Goal: Task Accomplishment & Management: Manage account settings

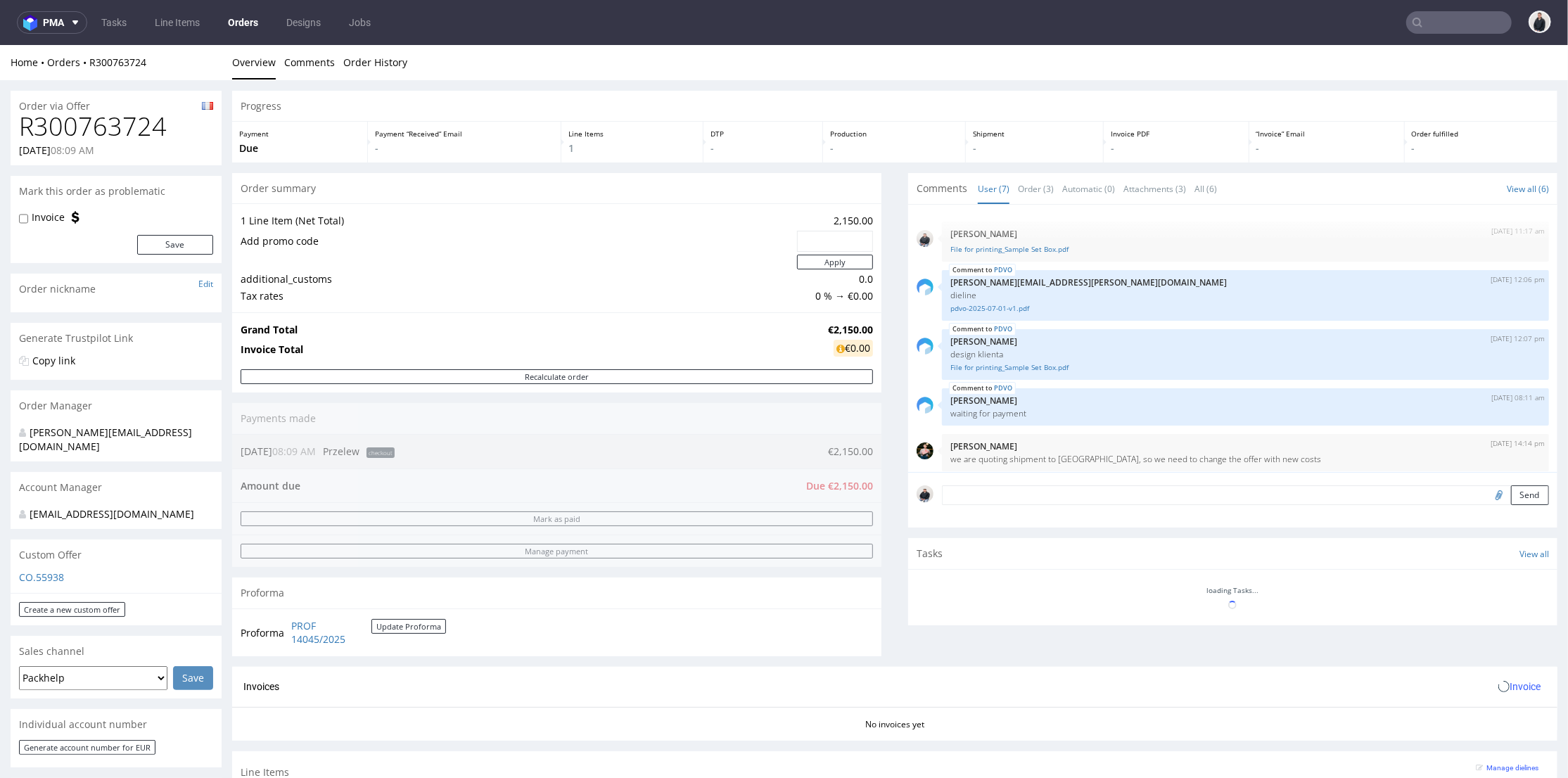
scroll to position [99, 0]
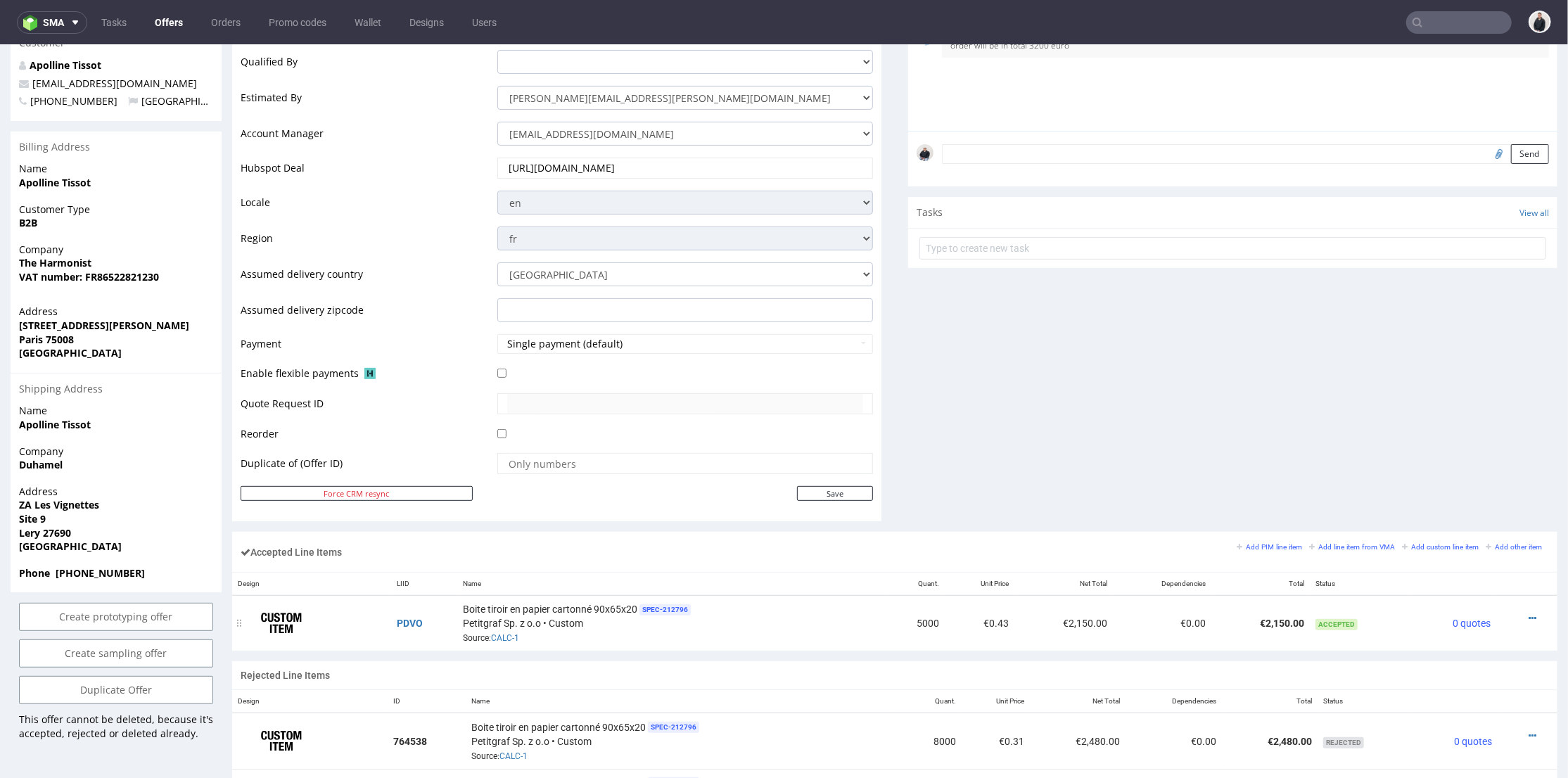
scroll to position [547, 0]
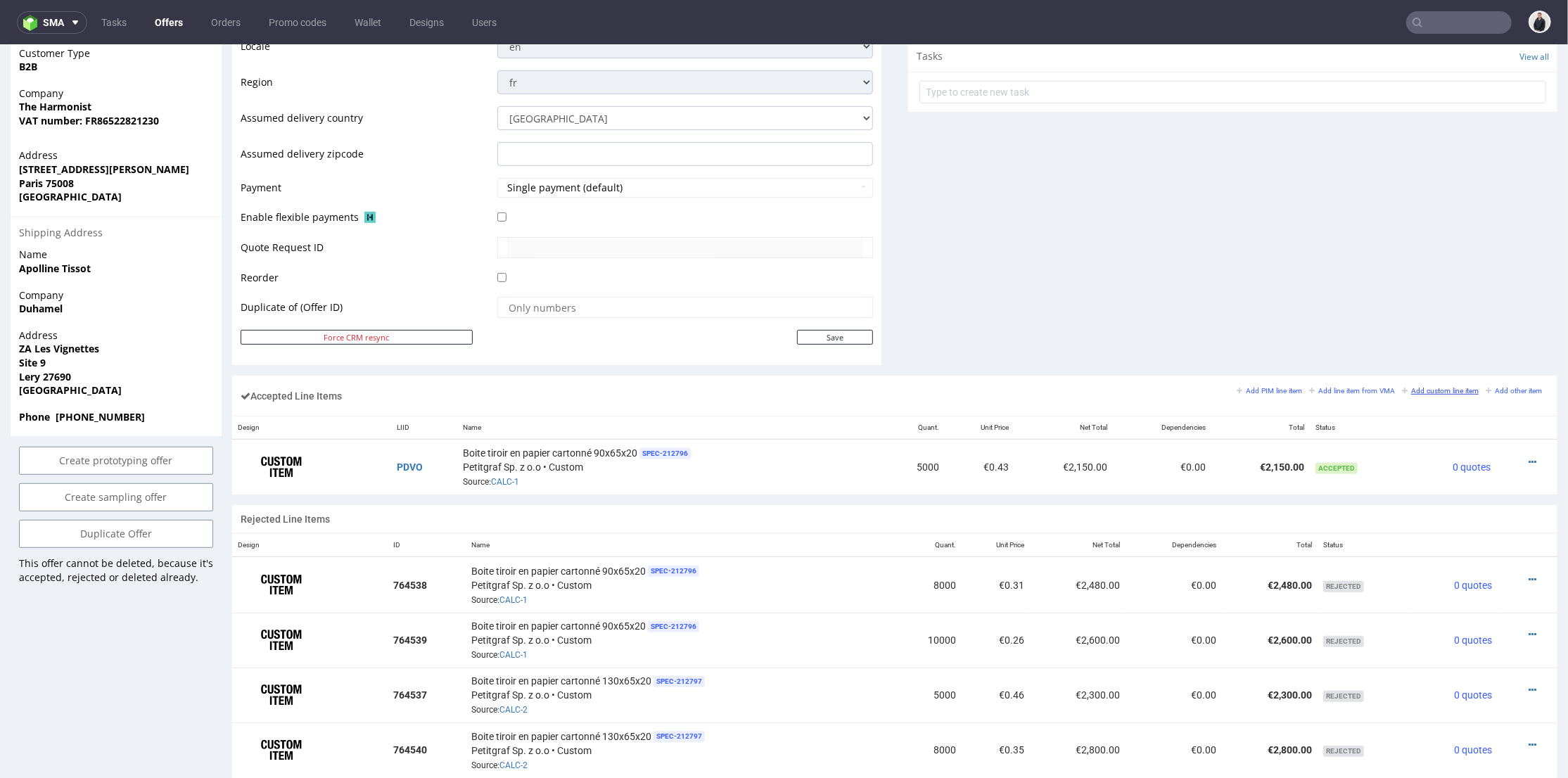
click at [1426, 390] on small "Add custom line item" at bounding box center [1441, 390] width 76 height 8
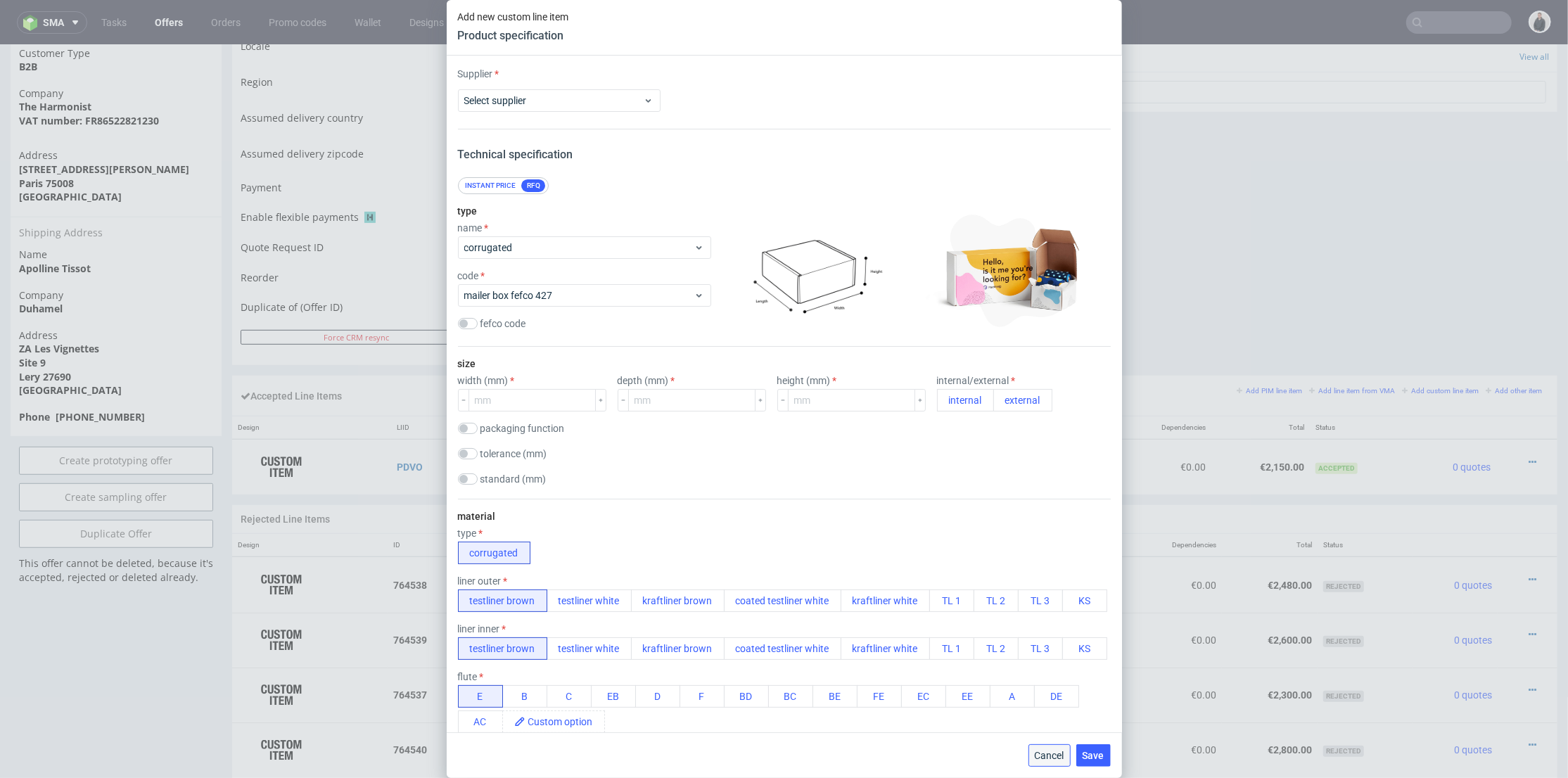
click at [1047, 754] on span "Cancel" at bounding box center [1050, 755] width 30 height 10
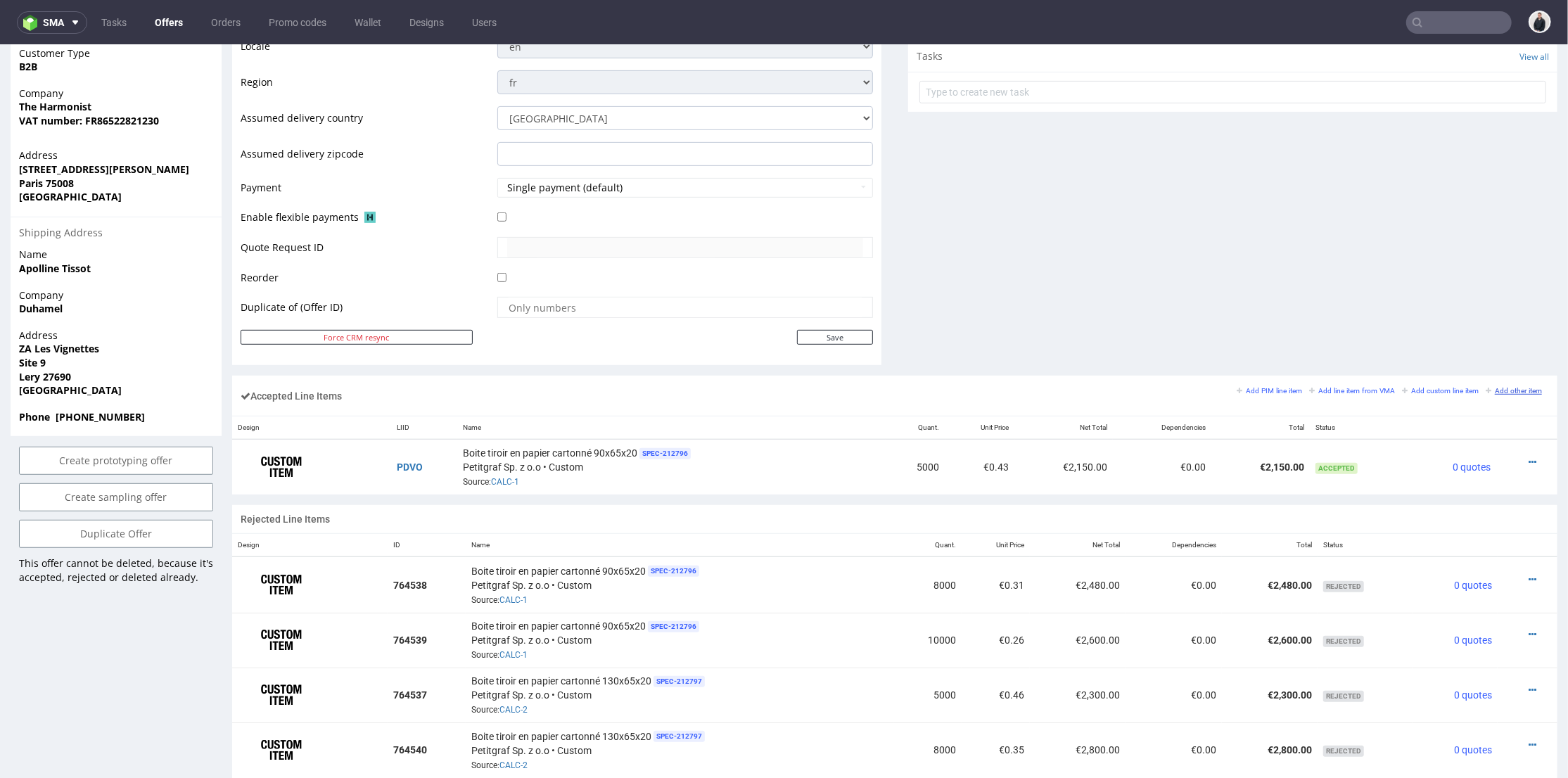
click at [1492, 386] on small "Add other item" at bounding box center [1514, 390] width 56 height 8
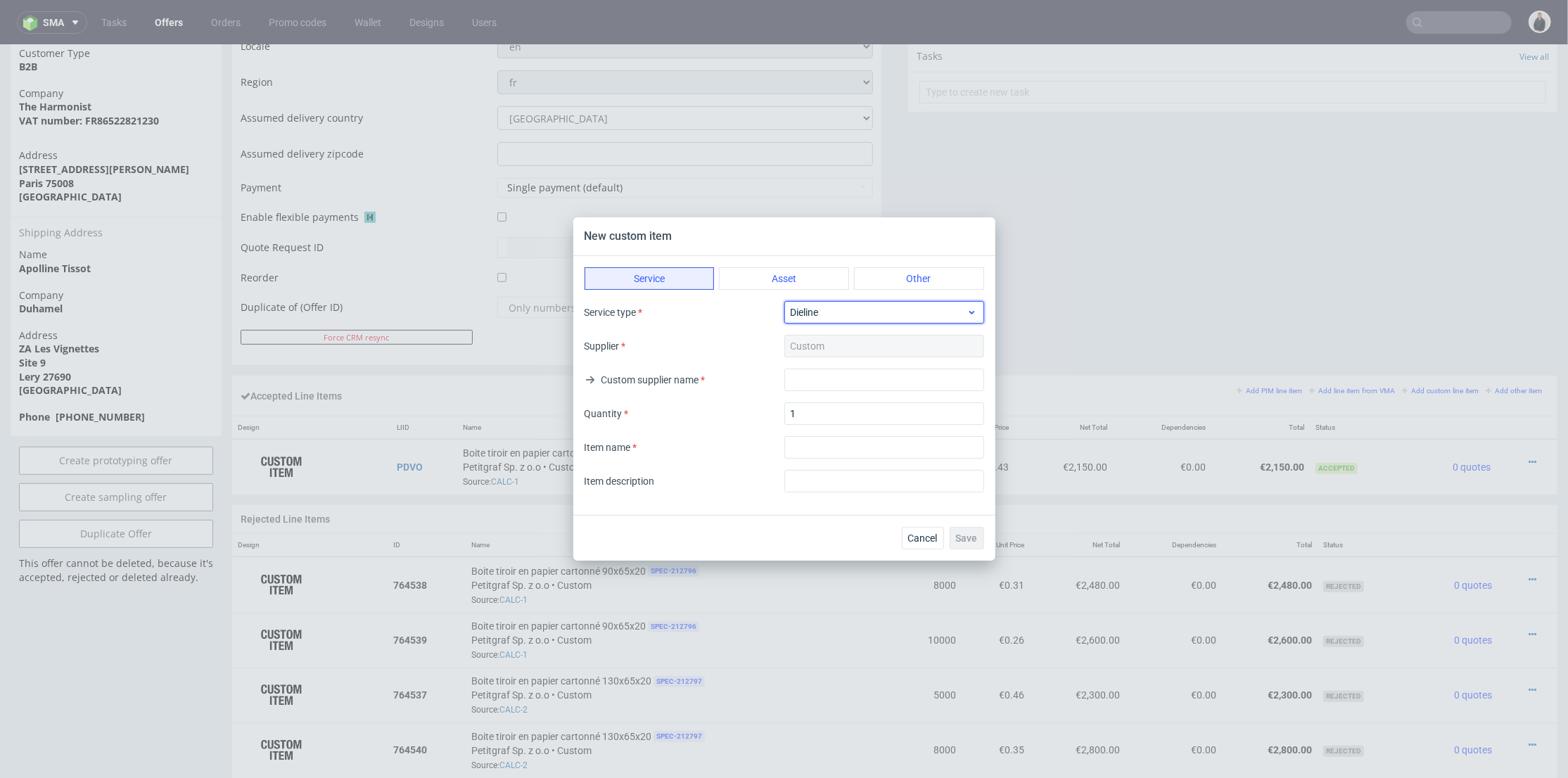
click at [860, 318] on span "Dieline" at bounding box center [879, 312] width 176 height 14
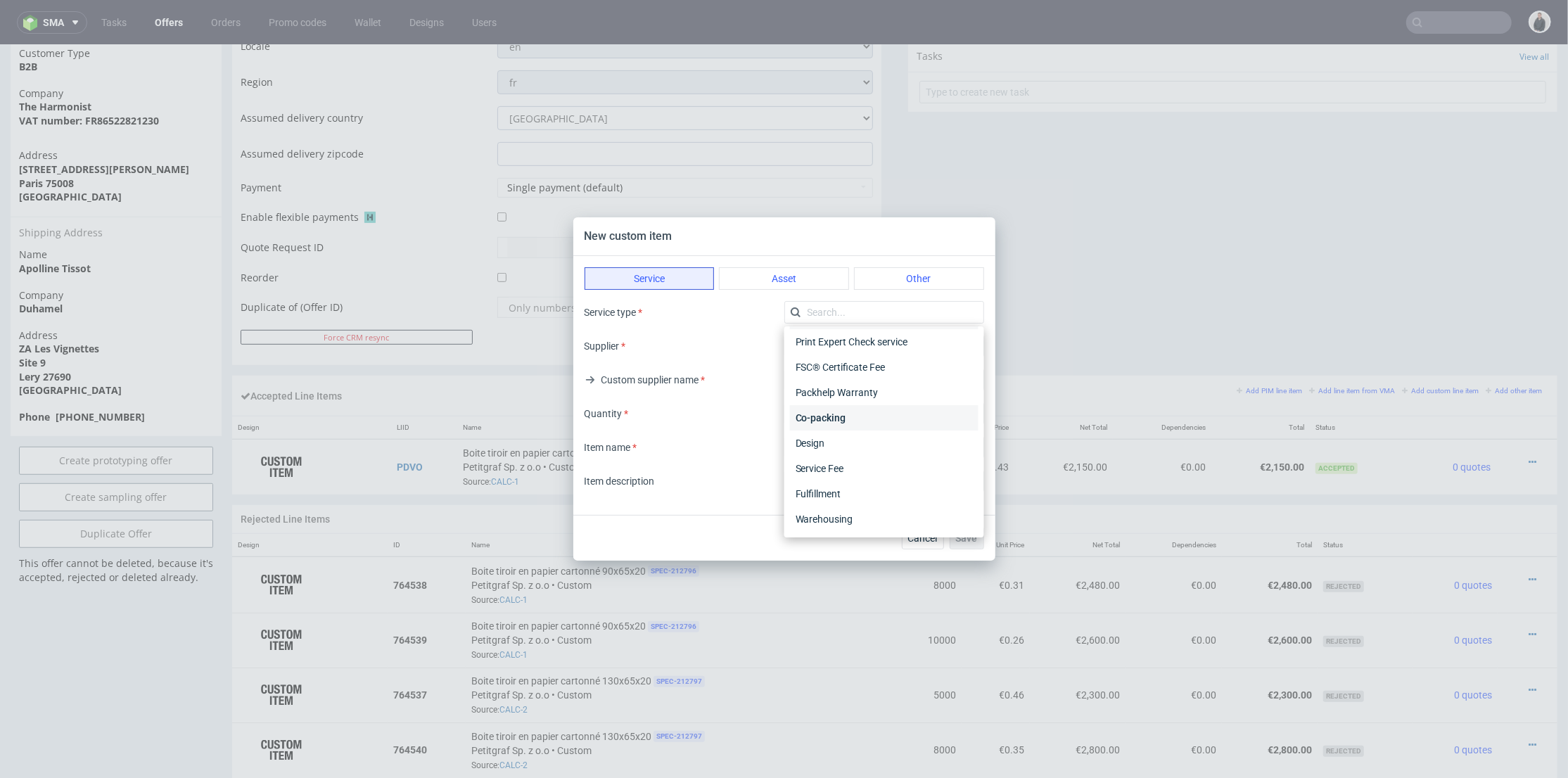
scroll to position [0, 0]
click at [896, 279] on button "Other" at bounding box center [919, 278] width 130 height 22
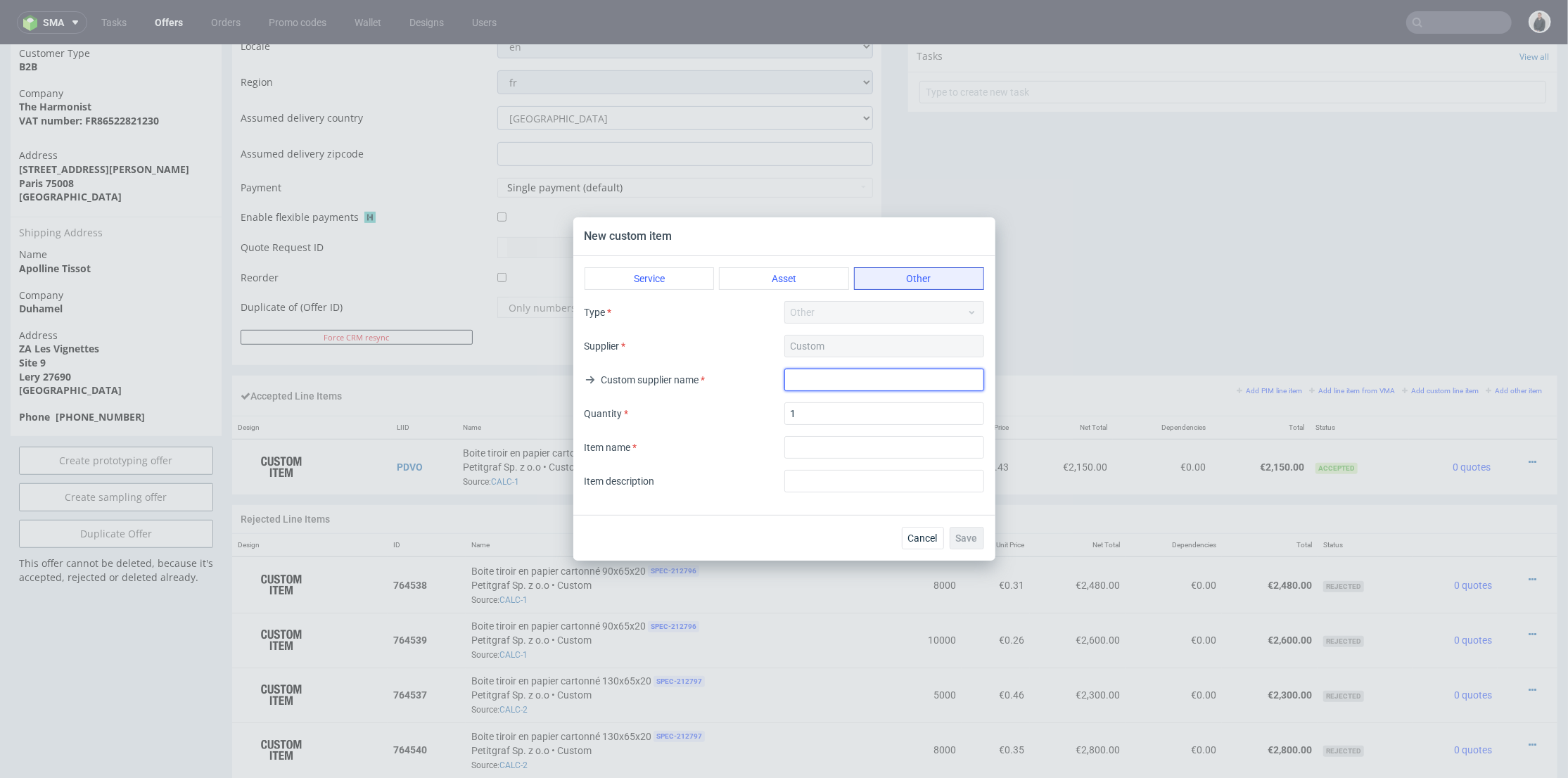
click at [851, 369] on input "text" at bounding box center [885, 379] width 200 height 22
type input "Packhelp"
click at [866, 444] on input "textarea" at bounding box center [885, 447] width 200 height 22
drag, startPoint x: 841, startPoint y: 447, endPoint x: 752, endPoint y: 444, distance: 89.1
click at [734, 444] on div "Item name" at bounding box center [784, 447] width 399 height 22
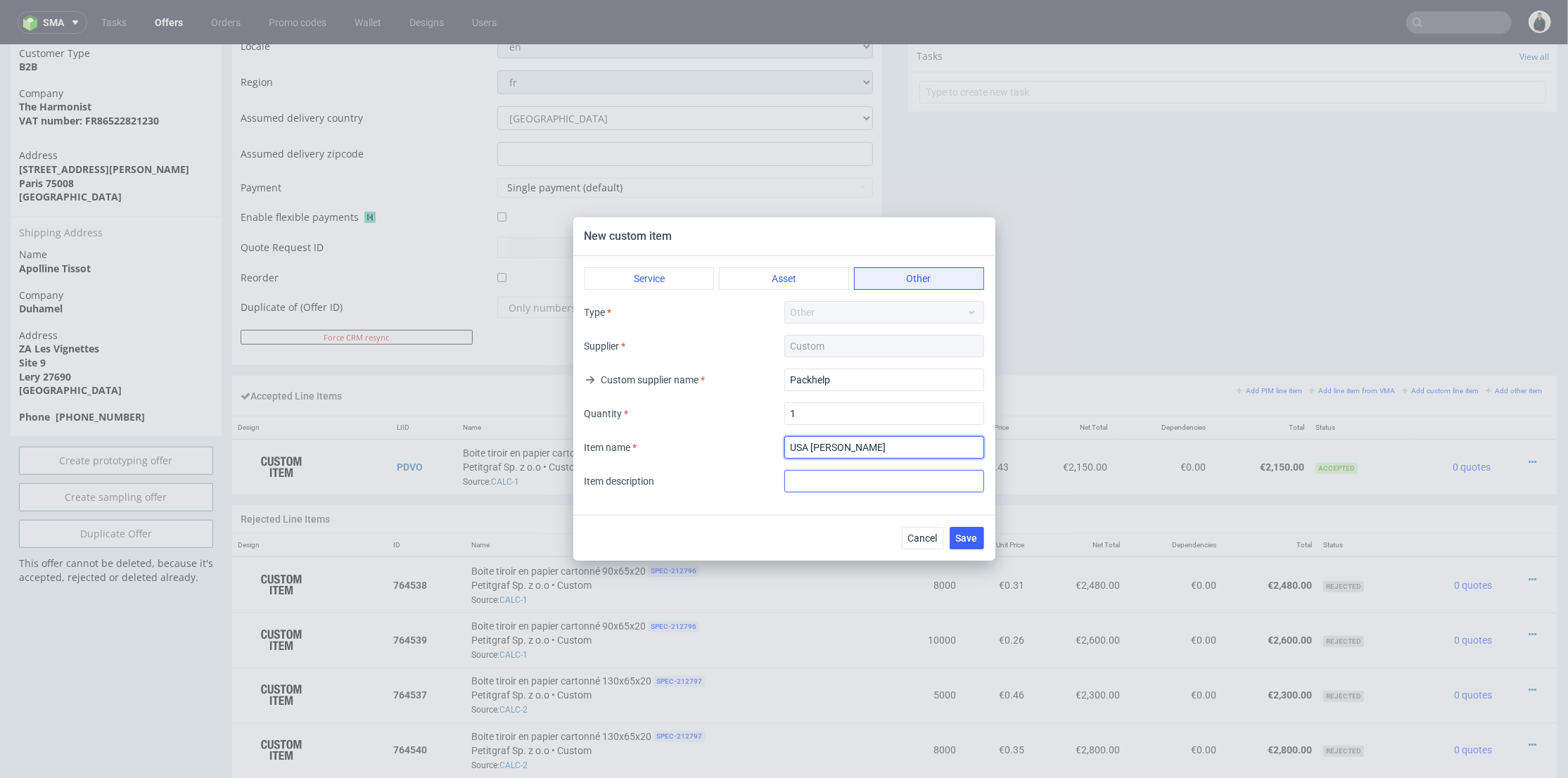
paste input "shipping to US"
type input "shipping to US"
click at [915, 477] on input "text" at bounding box center [885, 481] width 200 height 22
type input "additional cost"
click at [970, 528] on button "Save" at bounding box center [966, 537] width 34 height 22
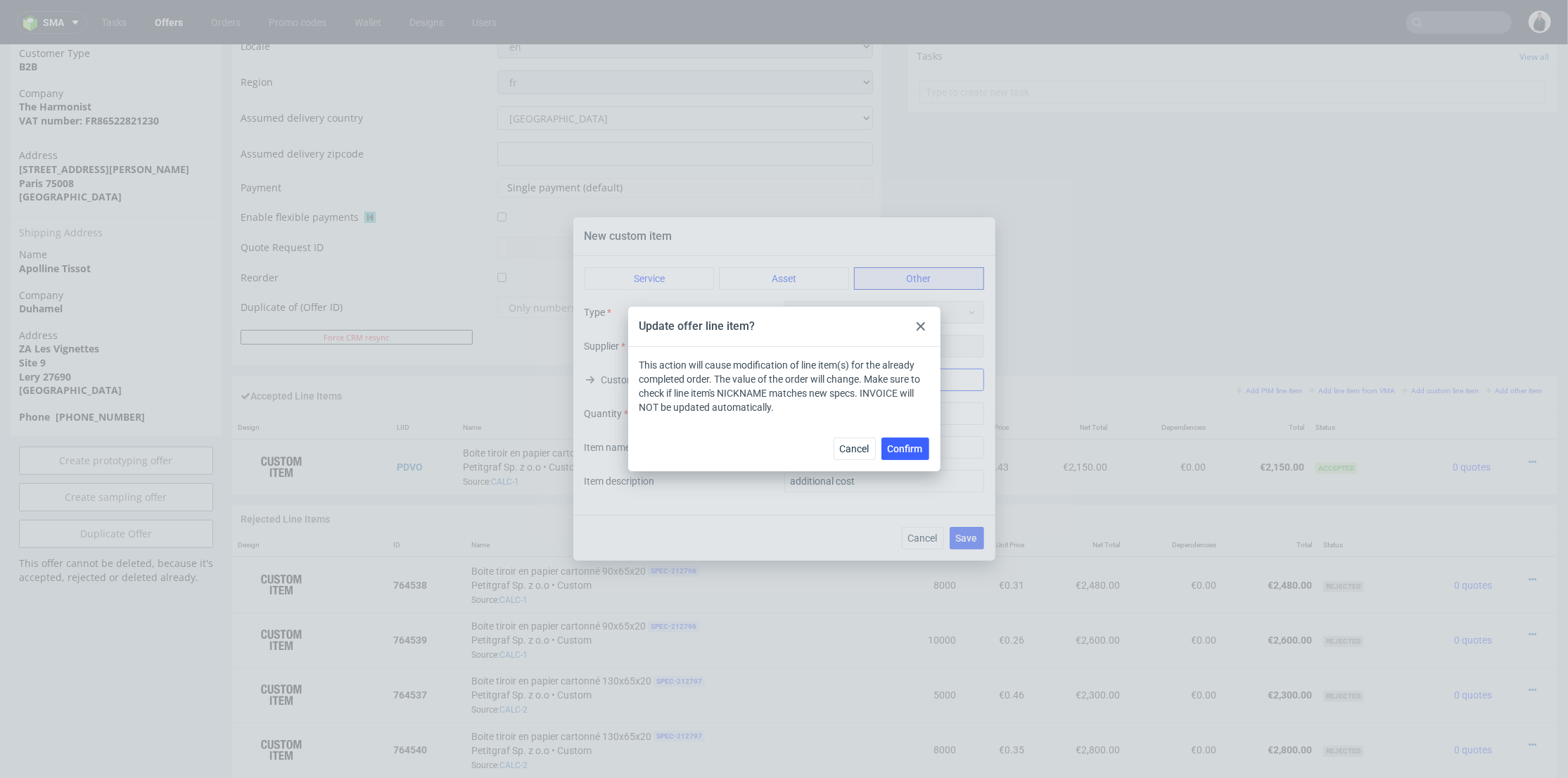
click at [905, 450] on span "Confirm" at bounding box center [905, 449] width 35 height 10
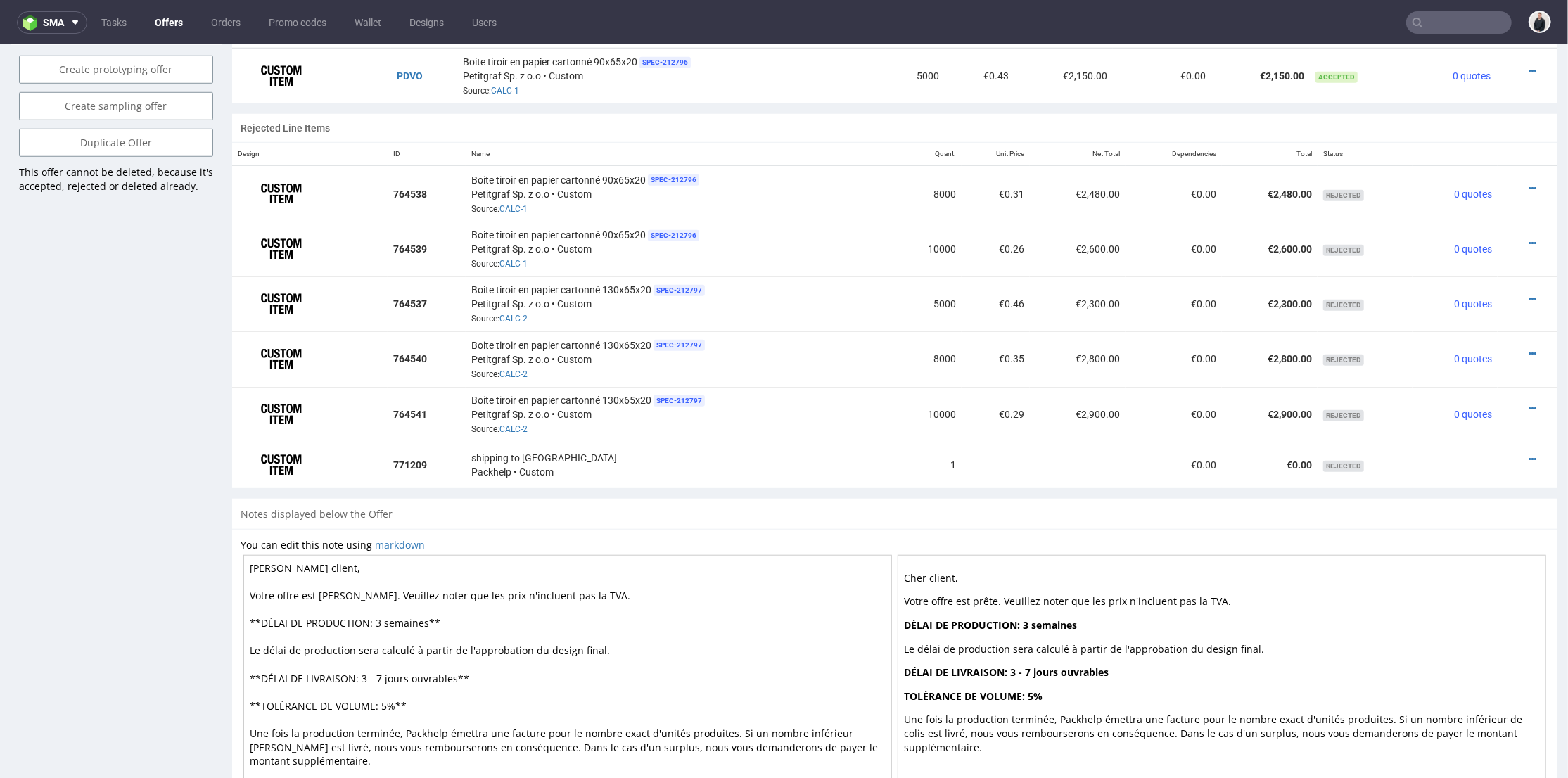
scroll to position [1007, 0]
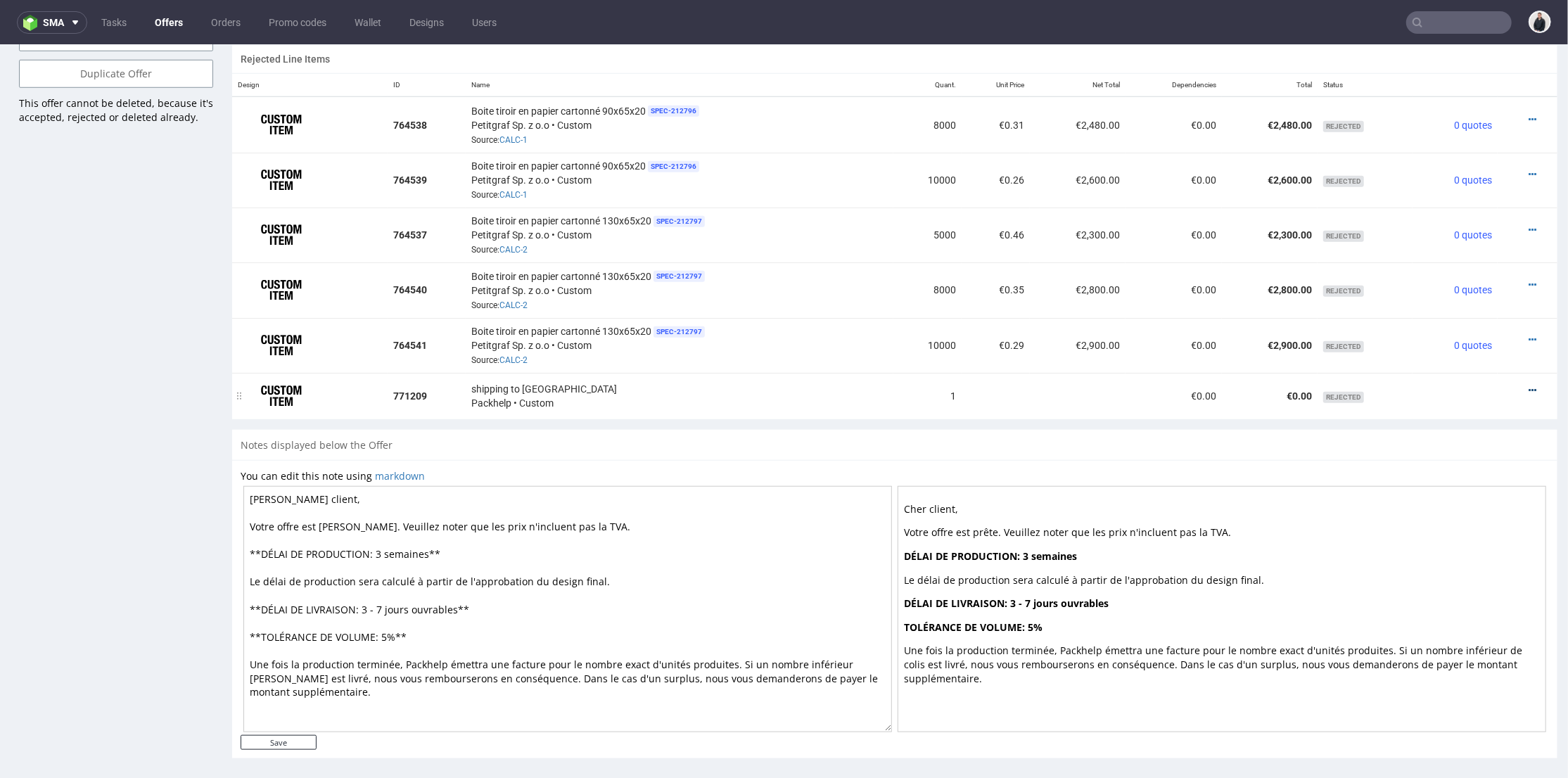
click at [1529, 385] on icon at bounding box center [1533, 389] width 8 height 10
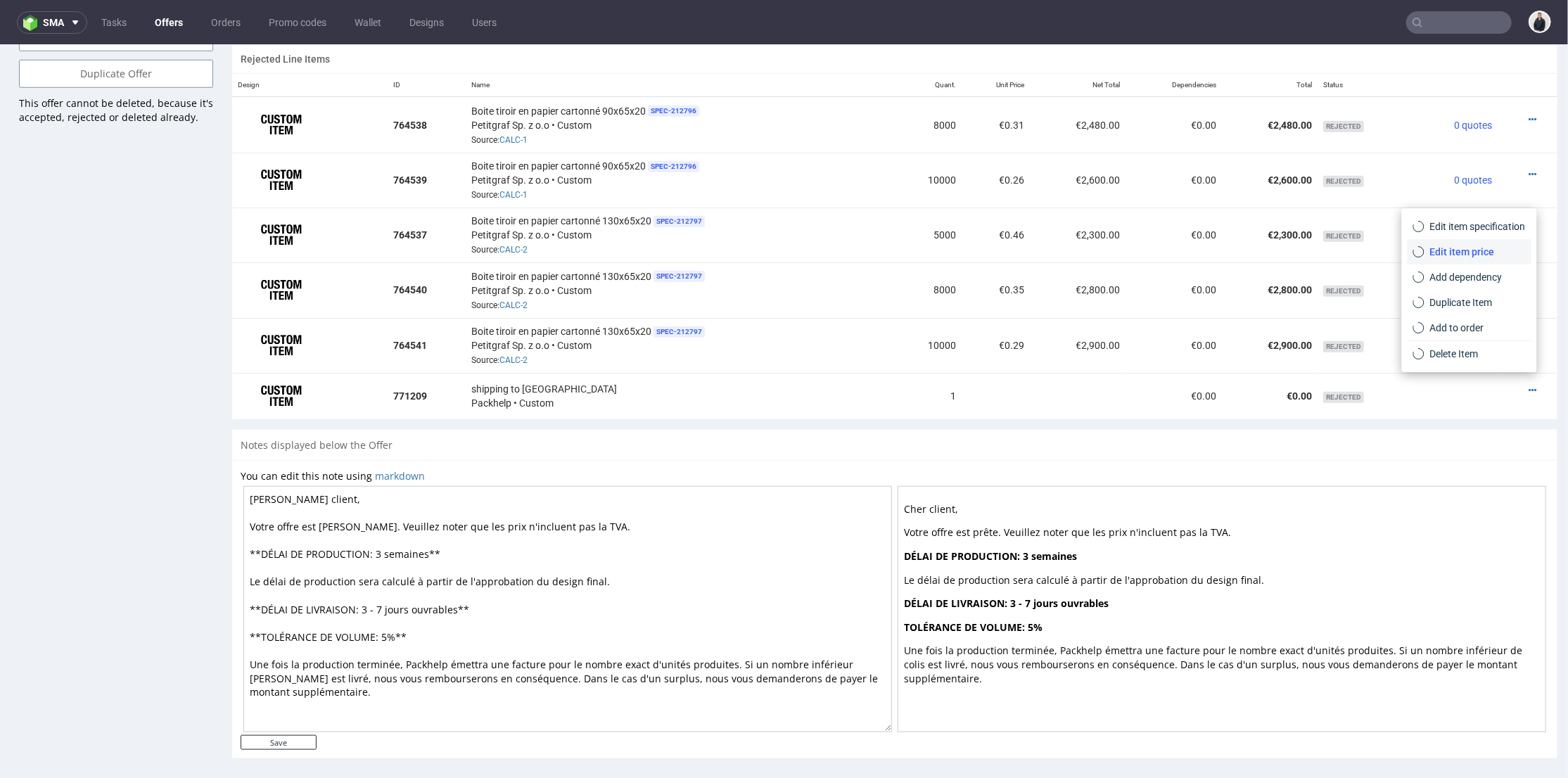
click at [1449, 247] on span "Edit item price" at bounding box center [1475, 251] width 102 height 14
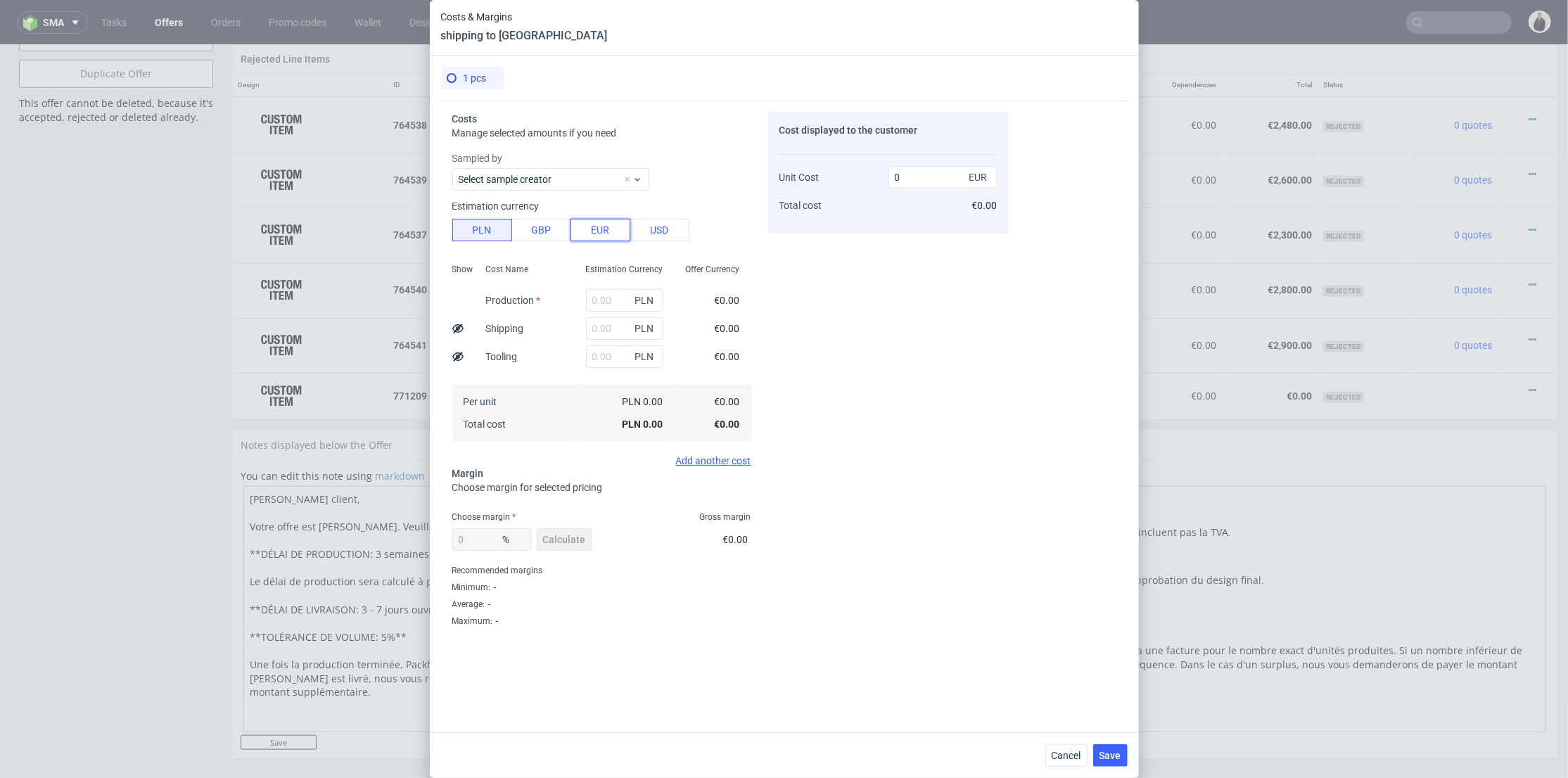
drag, startPoint x: 618, startPoint y: 229, endPoint x: 595, endPoint y: 283, distance: 58.7
click at [616, 229] on button "EUR" at bounding box center [600, 230] width 60 height 22
click at [595, 307] on input "text" at bounding box center [624, 300] width 77 height 22
type input "1050"
click at [549, 333] on div "Cost Name Production Shipping Tooling Per unit Total cost" at bounding box center [524, 350] width 100 height 186
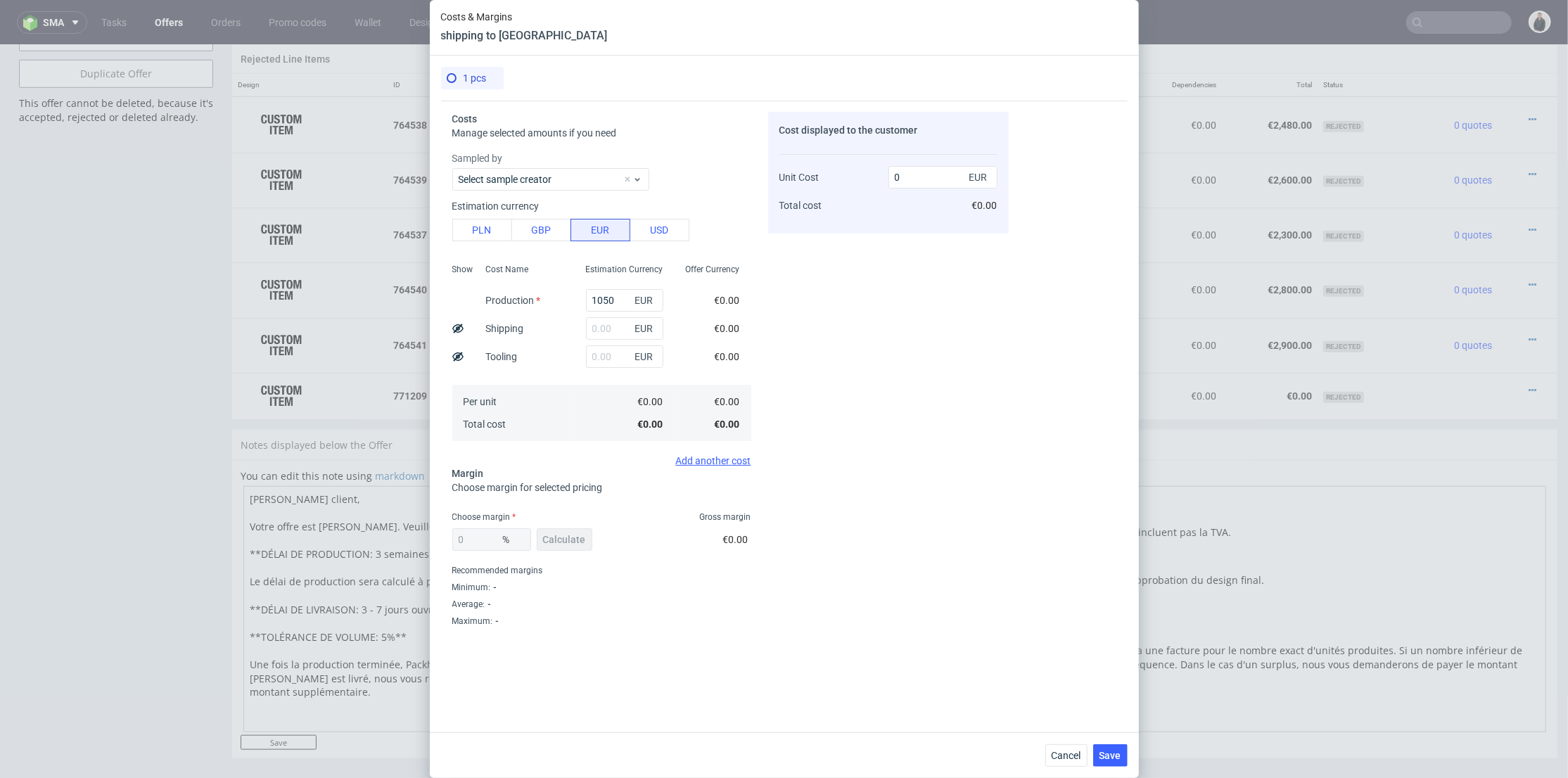
type input "1050"
click at [573, 534] on span "Calculate" at bounding box center [564, 539] width 43 height 10
type input "39.04"
type input "1722.44"
drag, startPoint x: 484, startPoint y: 537, endPoint x: 687, endPoint y: 525, distance: 203.4
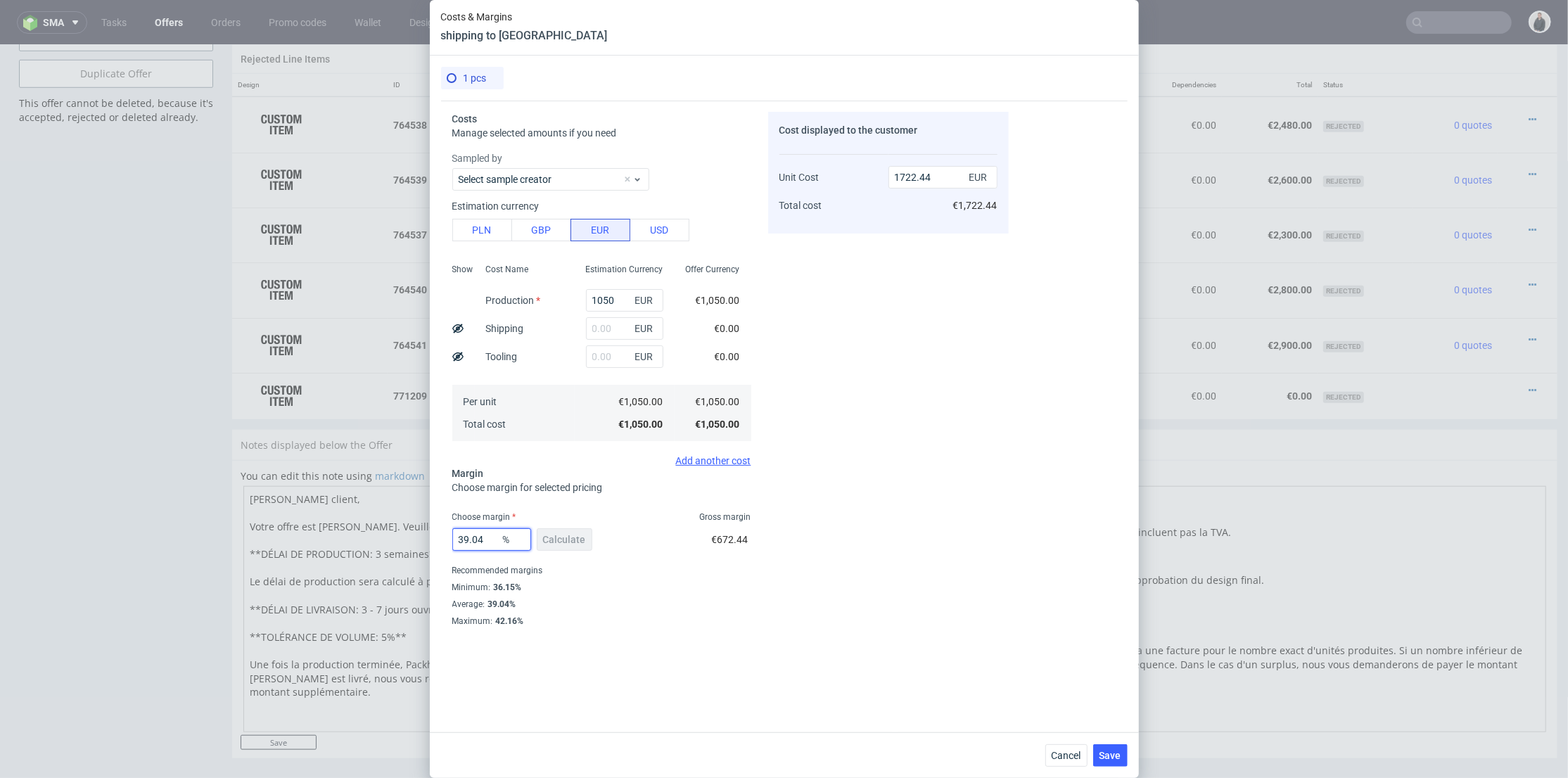
click at [403, 534] on div "Costs & Margins shipping to US 1 pcs Costs Manage selected amounts if you need …" at bounding box center [784, 389] width 1568 height 778
type input "0"
click at [909, 523] on div "Cost displayed to the customer Unit Cost Total cost 1722.44 EUR €1,722.44" at bounding box center [888, 394] width 240 height 564
type input "1050"
click at [561, 597] on span "Select approver" at bounding box center [596, 590] width 276 height 14
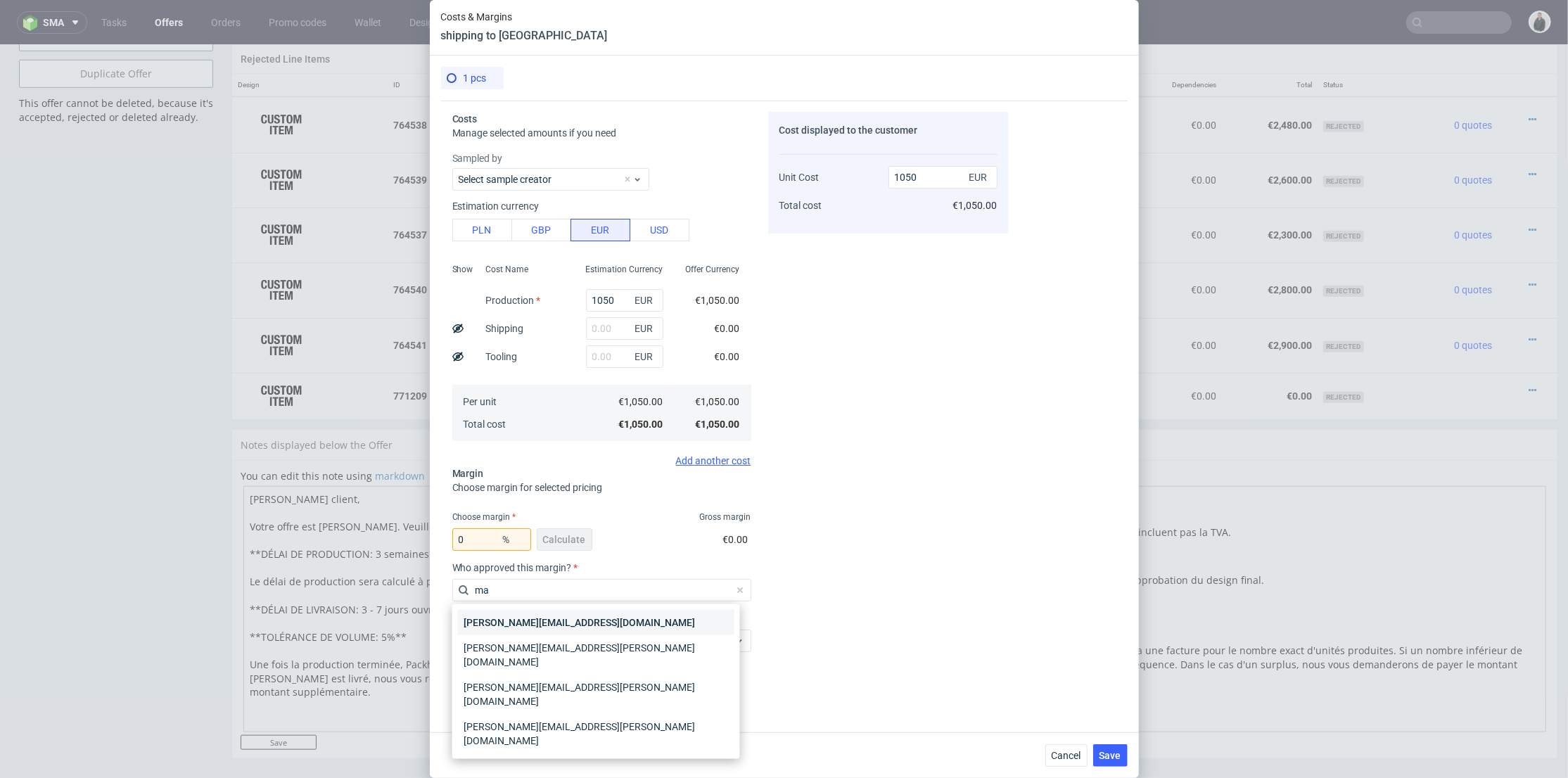
type input "ma"
click at [538, 618] on div "[PERSON_NAME][EMAIL_ADDRESS][DOMAIN_NAME]" at bounding box center [596, 622] width 276 height 25
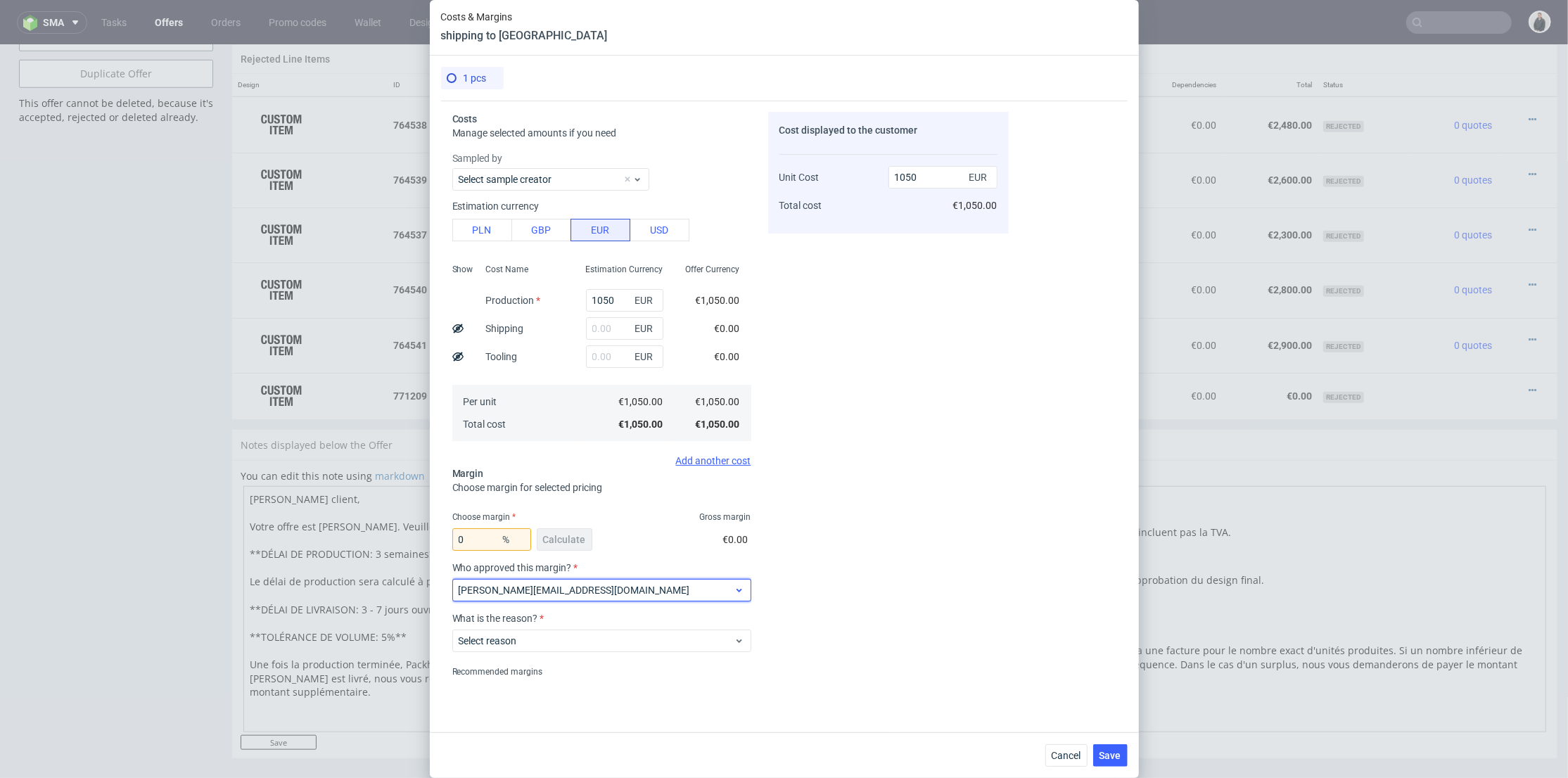
click at [544, 594] on span "[PERSON_NAME][EMAIL_ADDRESS][DOMAIN_NAME]" at bounding box center [596, 590] width 276 height 14
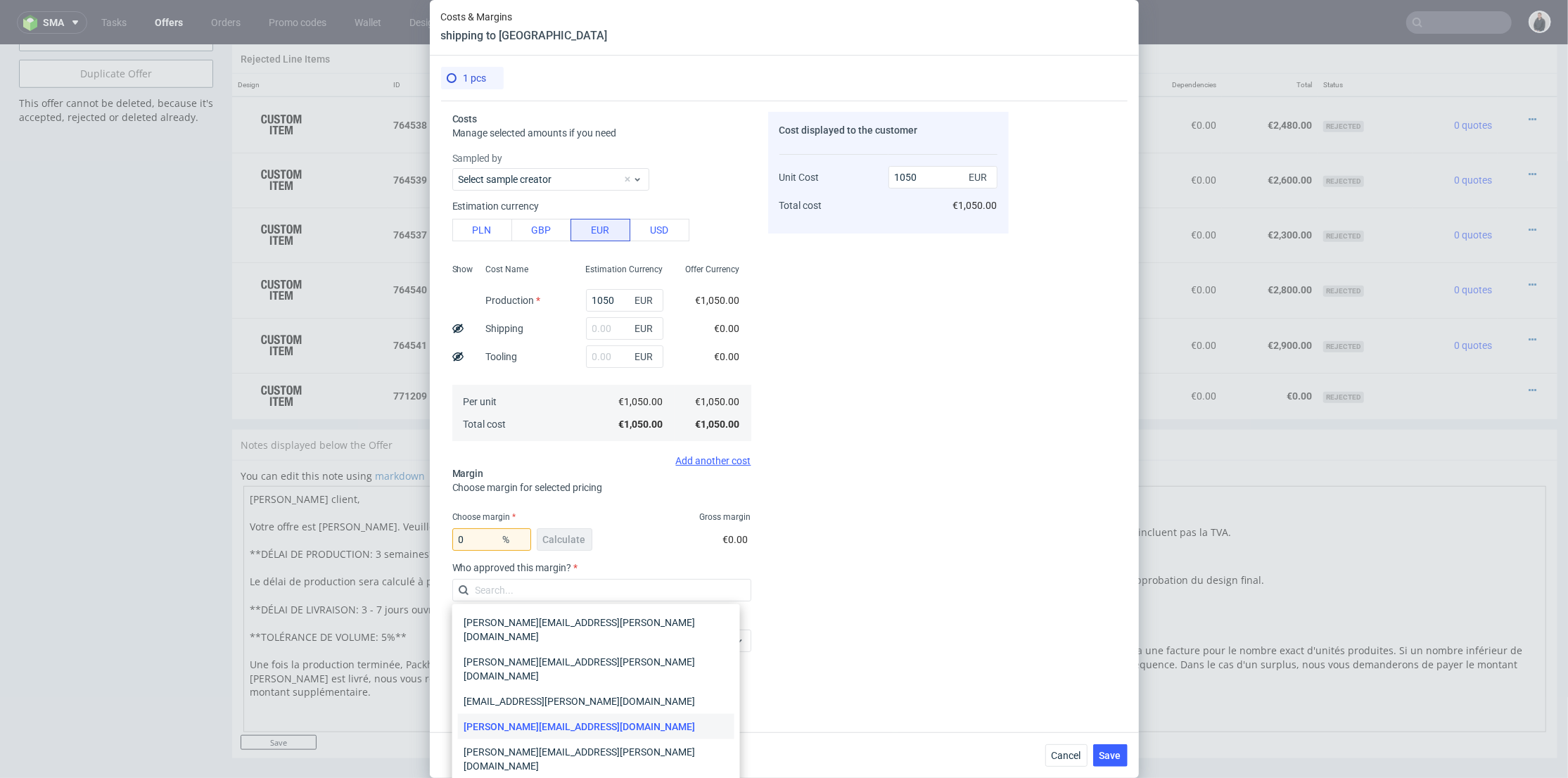
drag, startPoint x: 552, startPoint y: 770, endPoint x: 560, endPoint y: 666, distance: 104.3
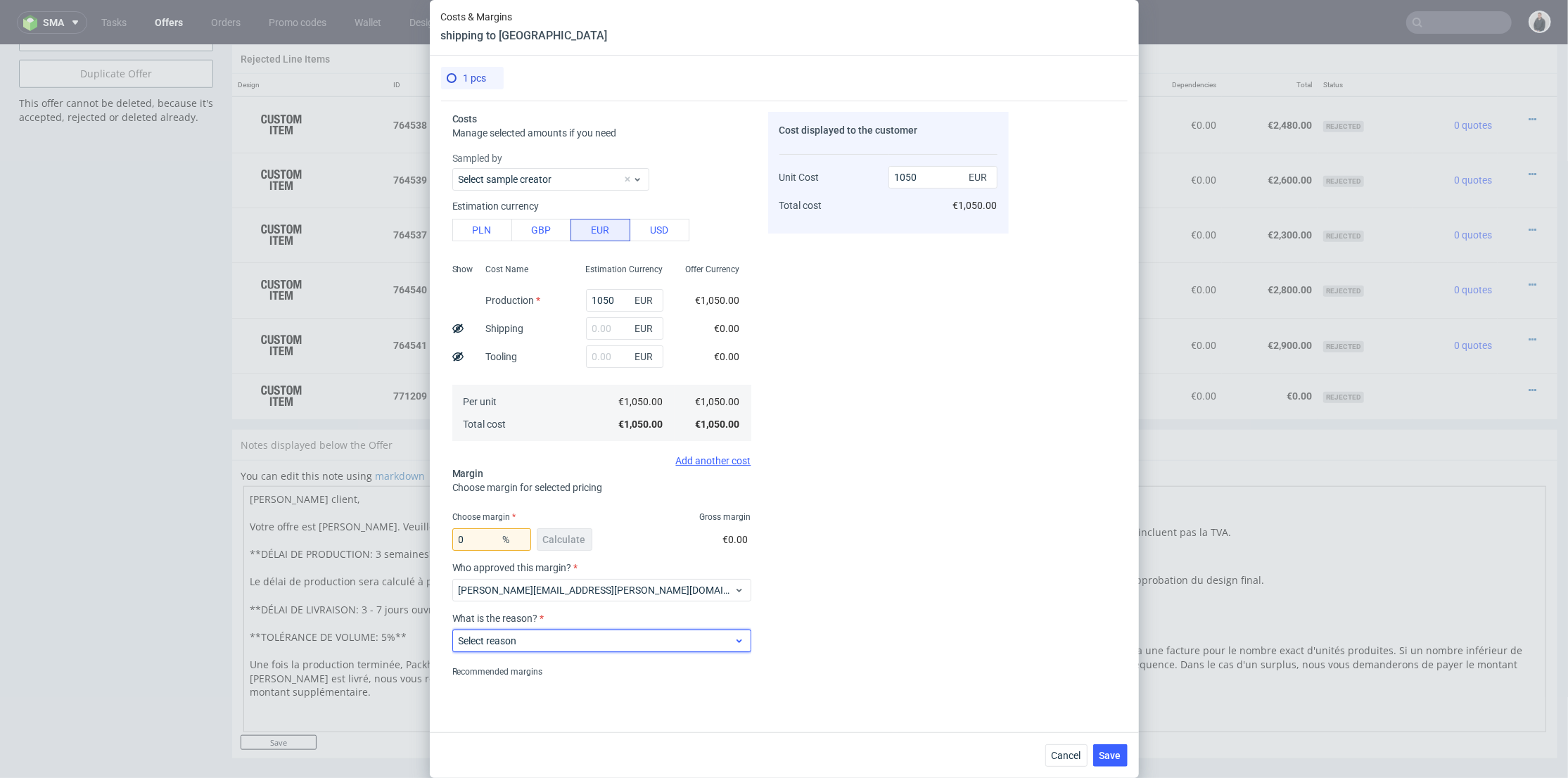
click at [561, 646] on span "Select reason" at bounding box center [596, 641] width 276 height 14
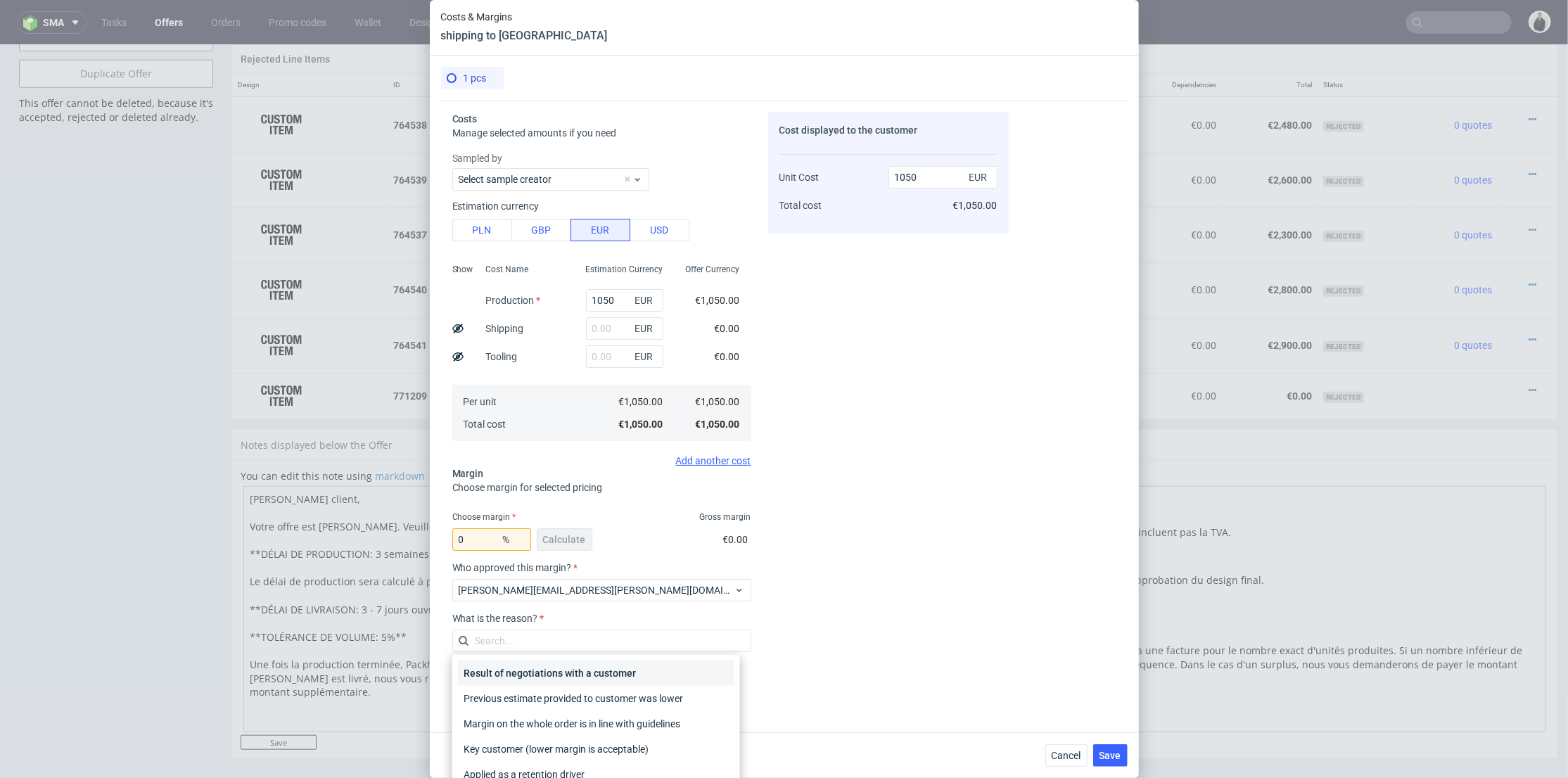
click at [555, 674] on div "Result of negotiations with a customer" at bounding box center [596, 673] width 276 height 25
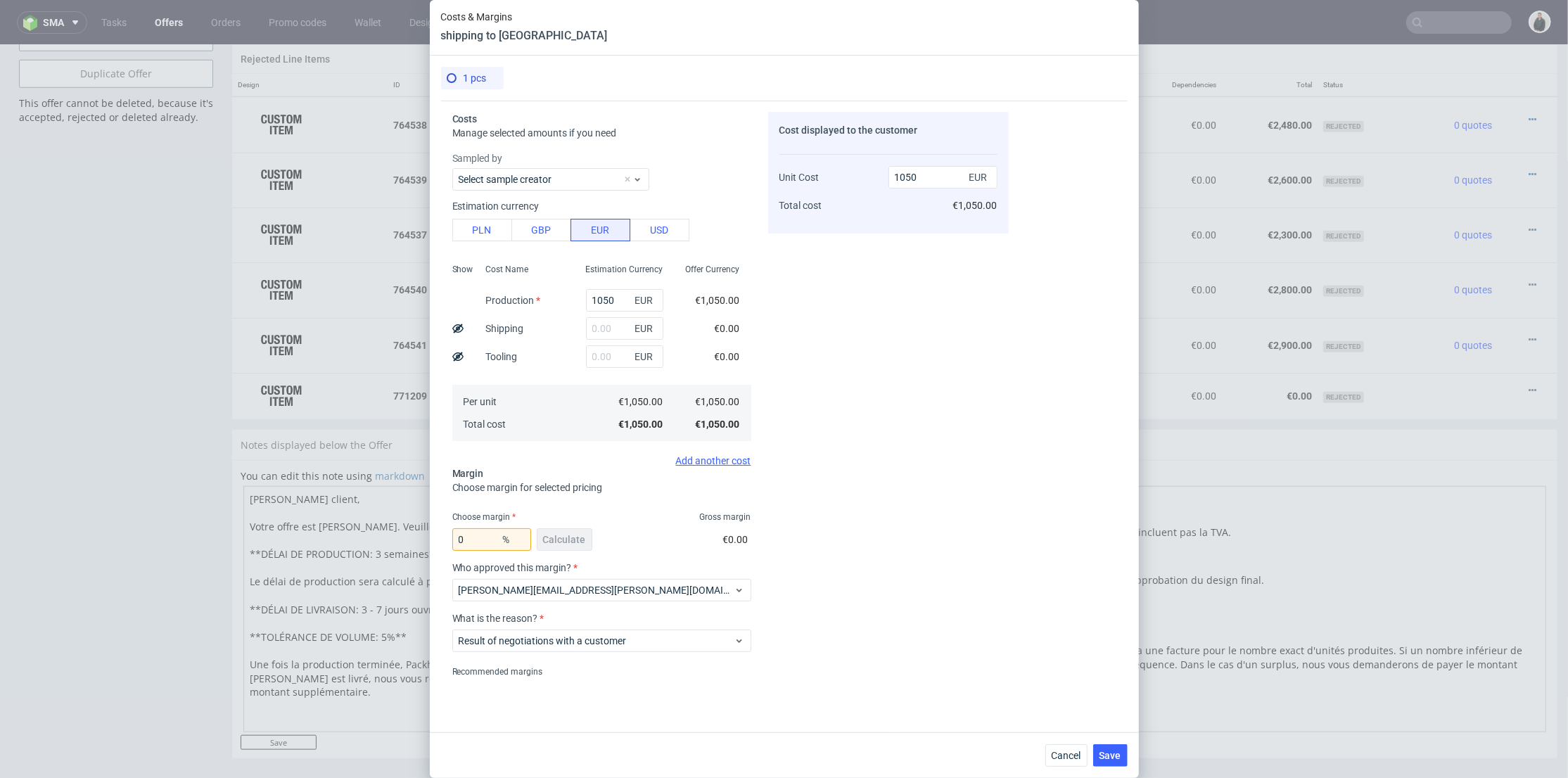
click at [924, 603] on div "Cost displayed to the customer Unit Cost Total cost 1050 EUR €1,050.00" at bounding box center [888, 394] width 240 height 564
click at [1115, 745] on button "Save" at bounding box center [1110, 755] width 34 height 22
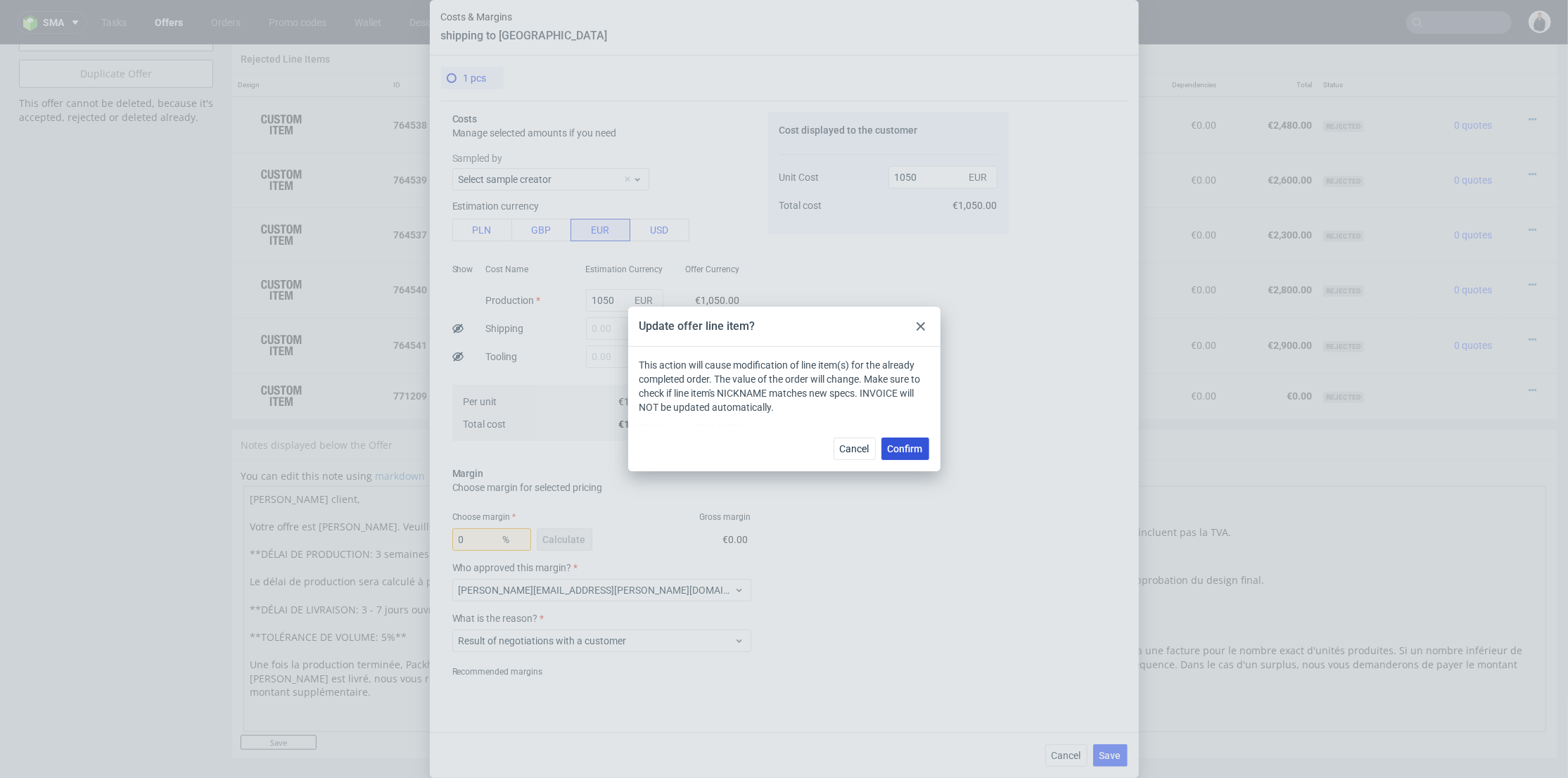
click at [919, 437] on button "Confirm" at bounding box center [905, 448] width 48 height 22
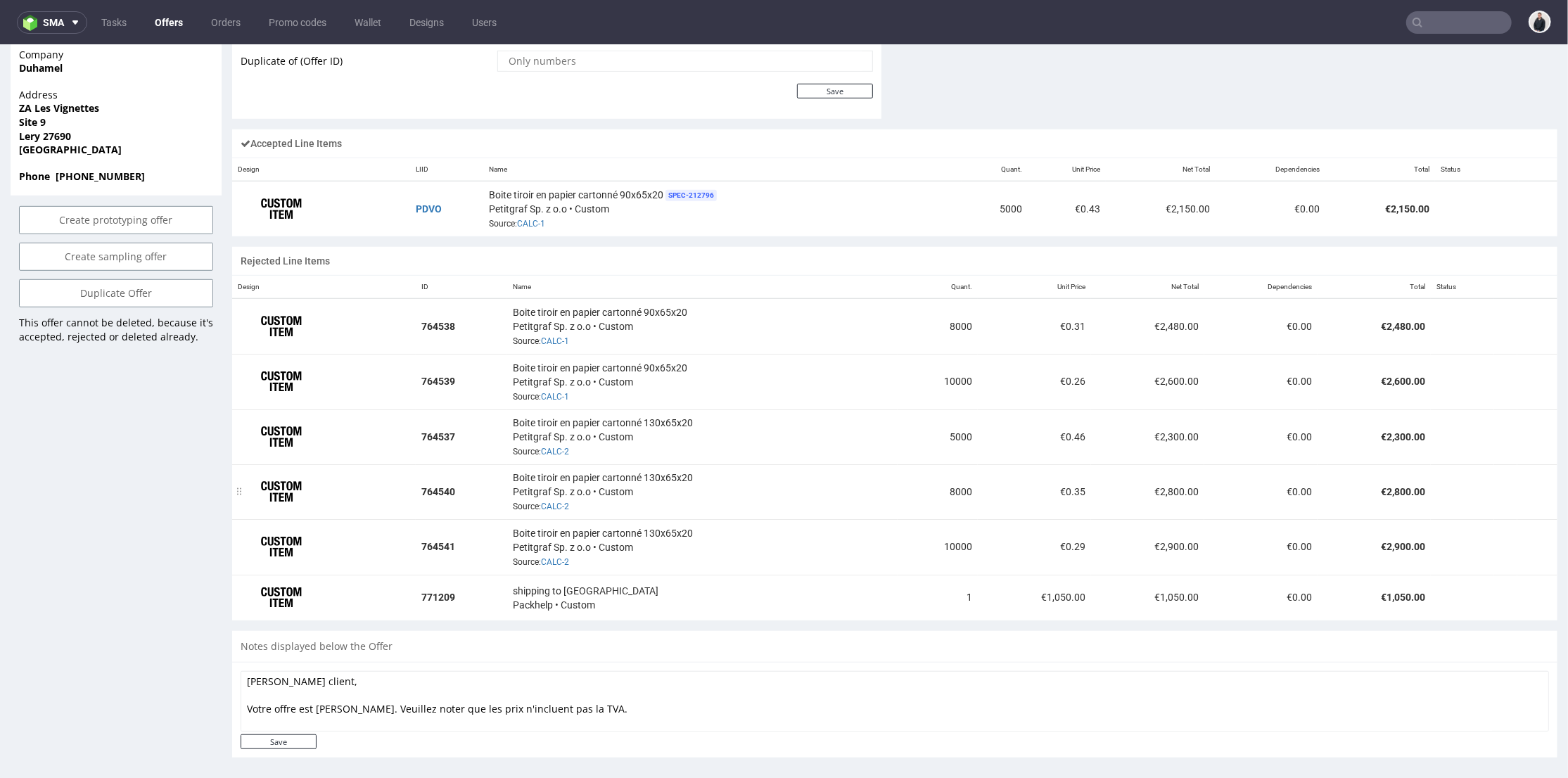
scroll to position [5, 0]
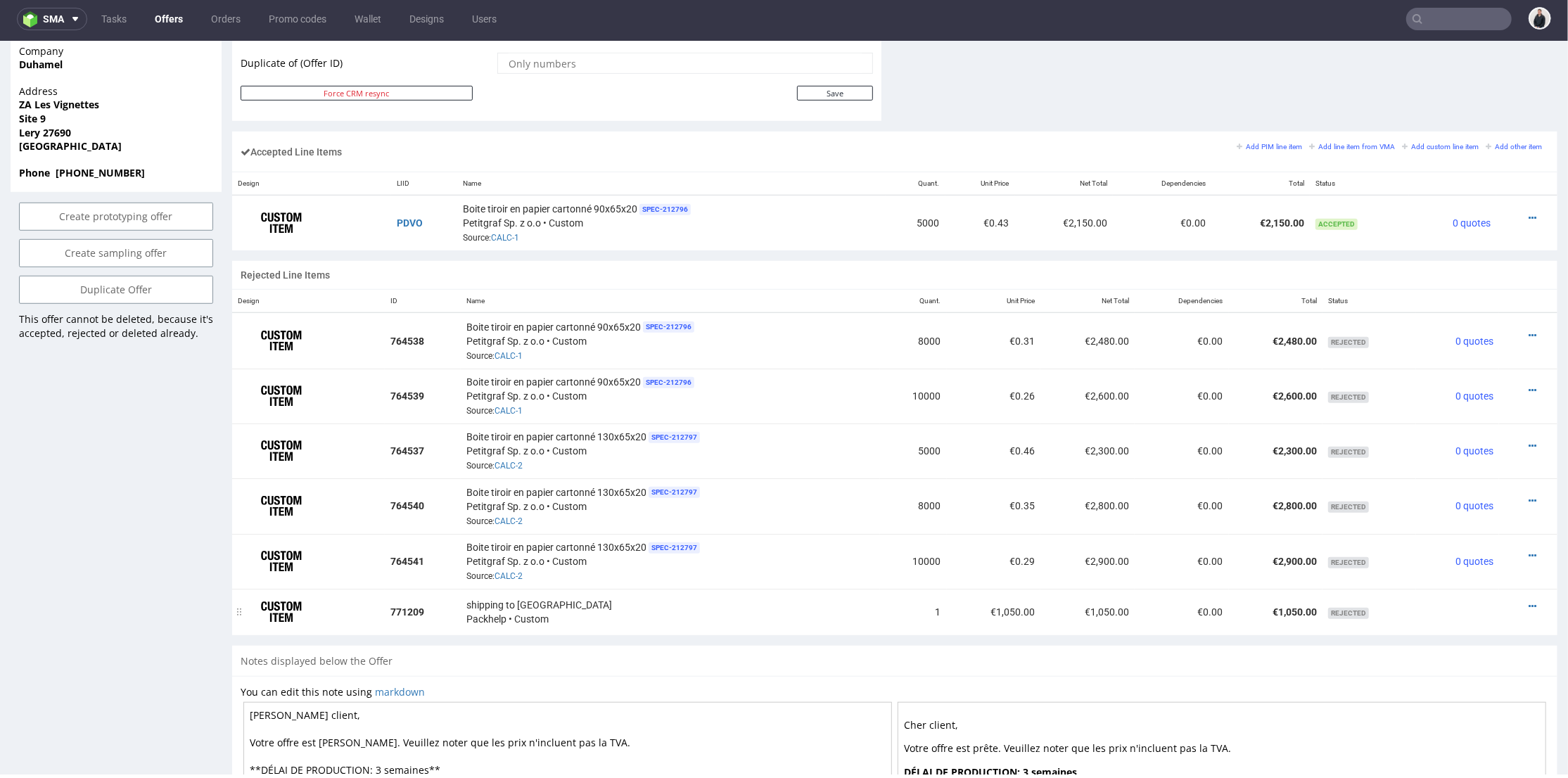
click at [1516, 602] on div at bounding box center [1524, 605] width 39 height 14
click at [1529, 601] on icon at bounding box center [1533, 605] width 8 height 10
click at [1477, 534] on li "Add to order" at bounding box center [1470, 543] width 124 height 25
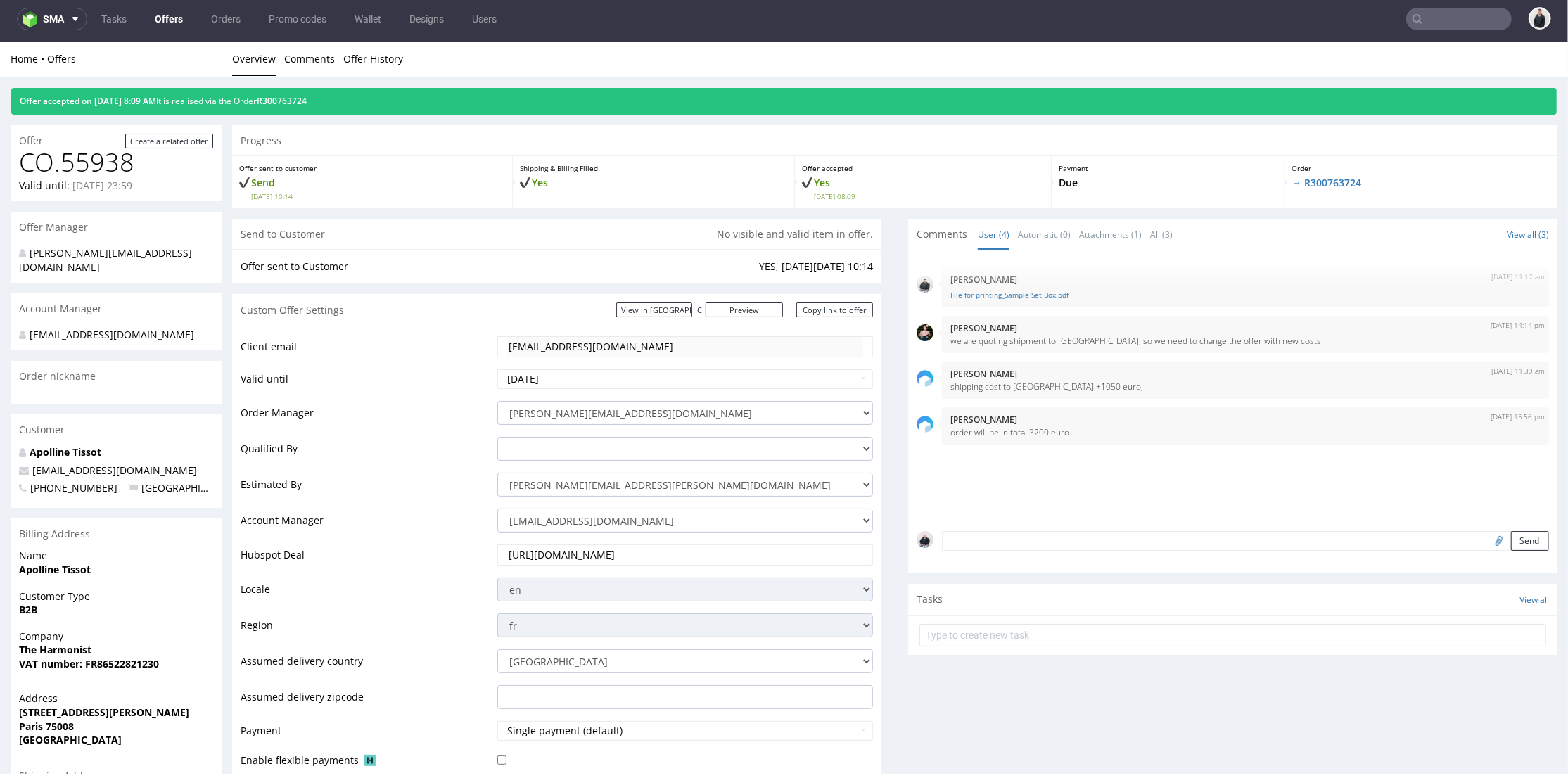
scroll to position [787, 0]
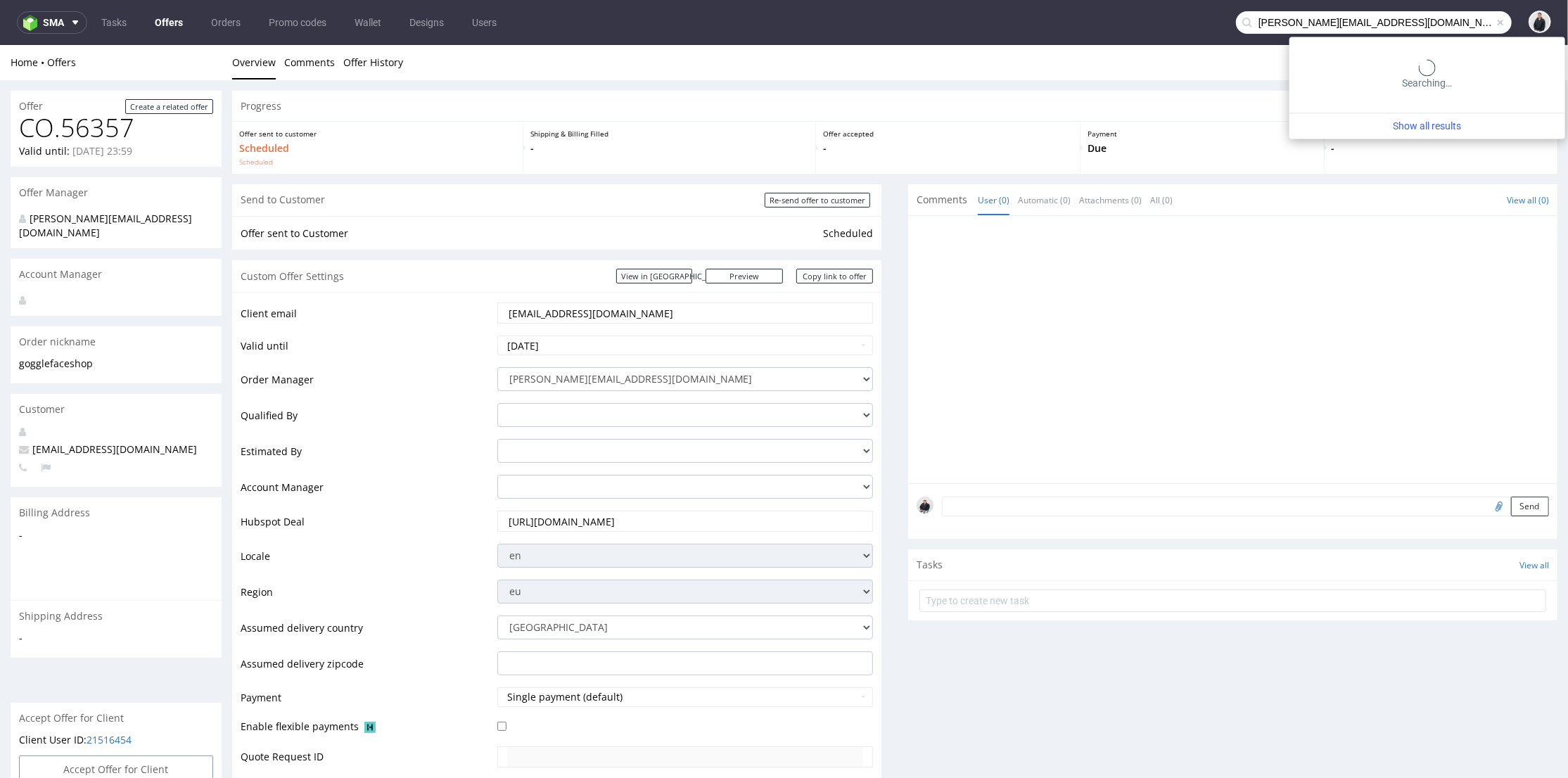
type input "[PERSON_NAME][EMAIL_ADDRESS][DOMAIN_NAME]"
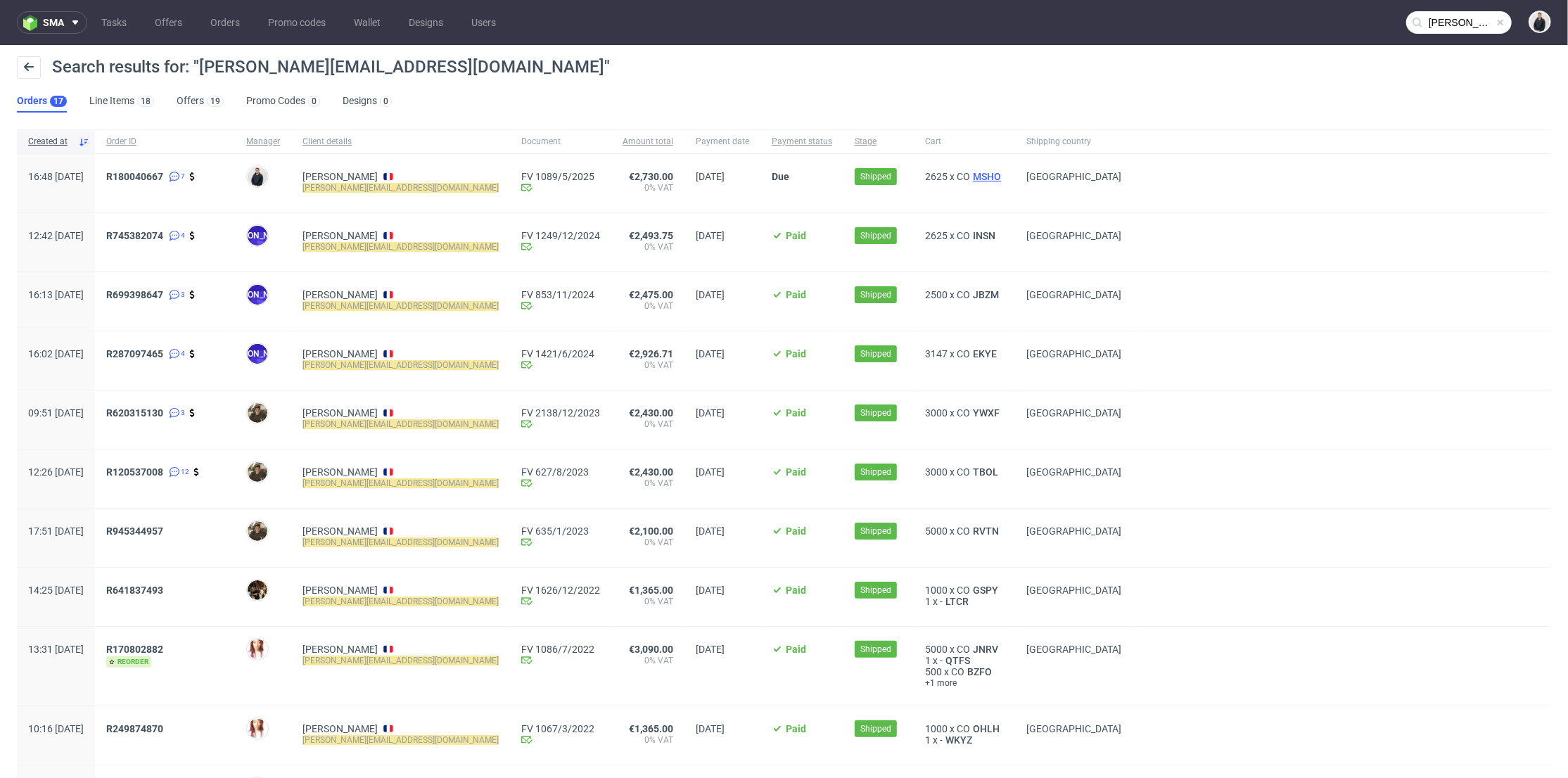
click at [970, 173] on span "MSHO" at bounding box center [987, 176] width 34 height 11
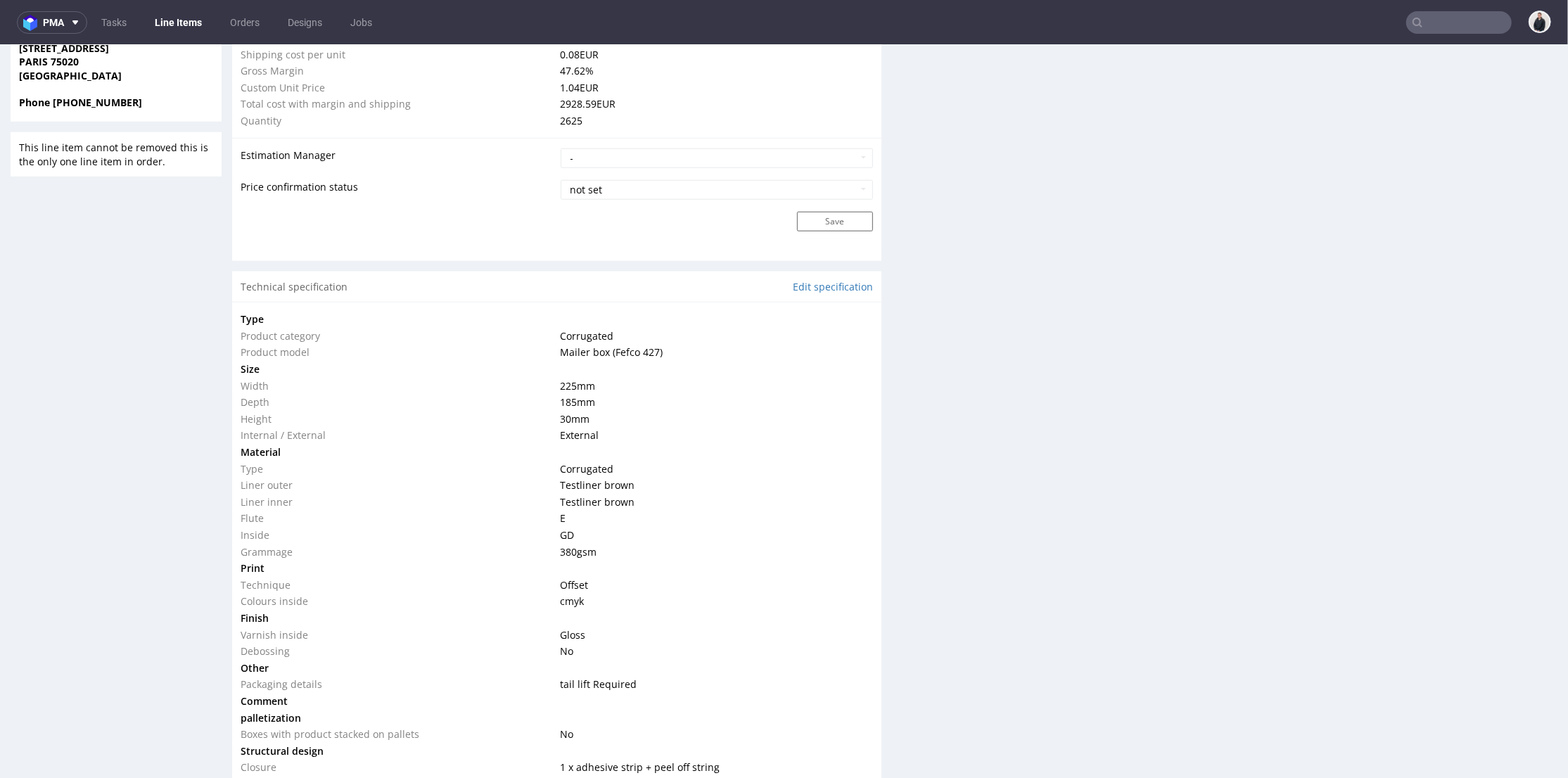
scroll to position [1407, 0]
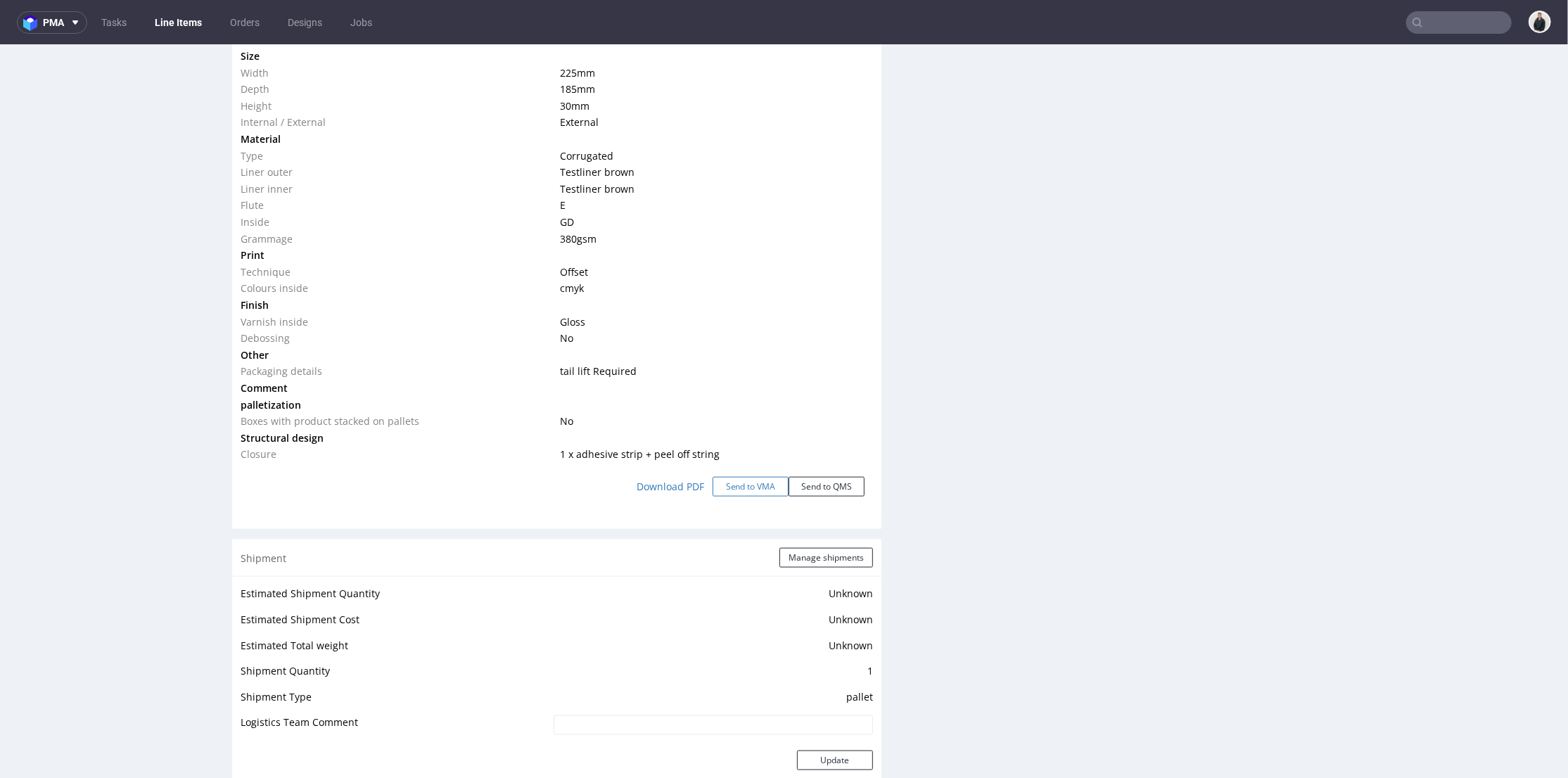
click at [718, 488] on button "Send to VMA" at bounding box center [751, 486] width 76 height 20
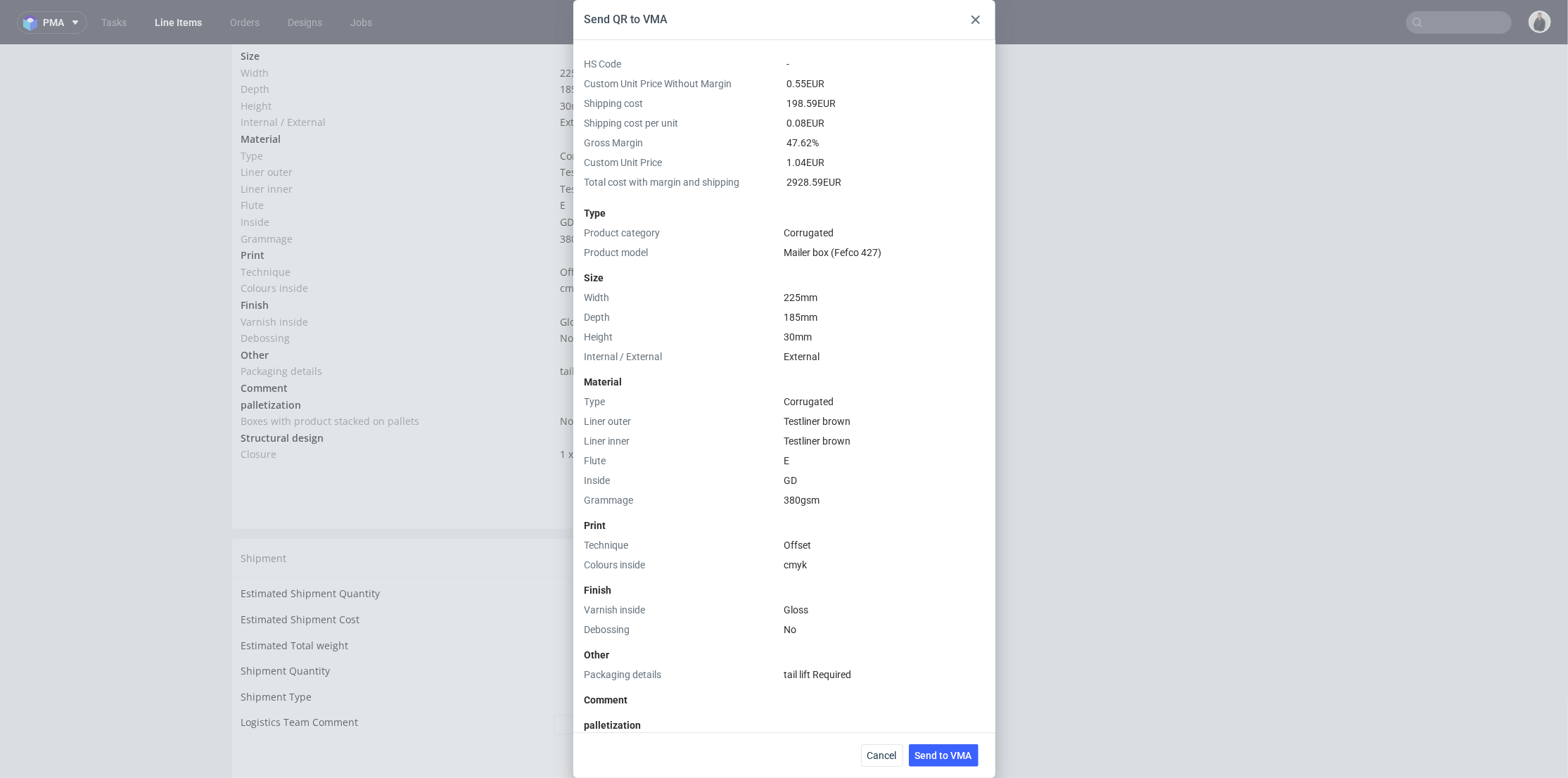
scroll to position [307, 0]
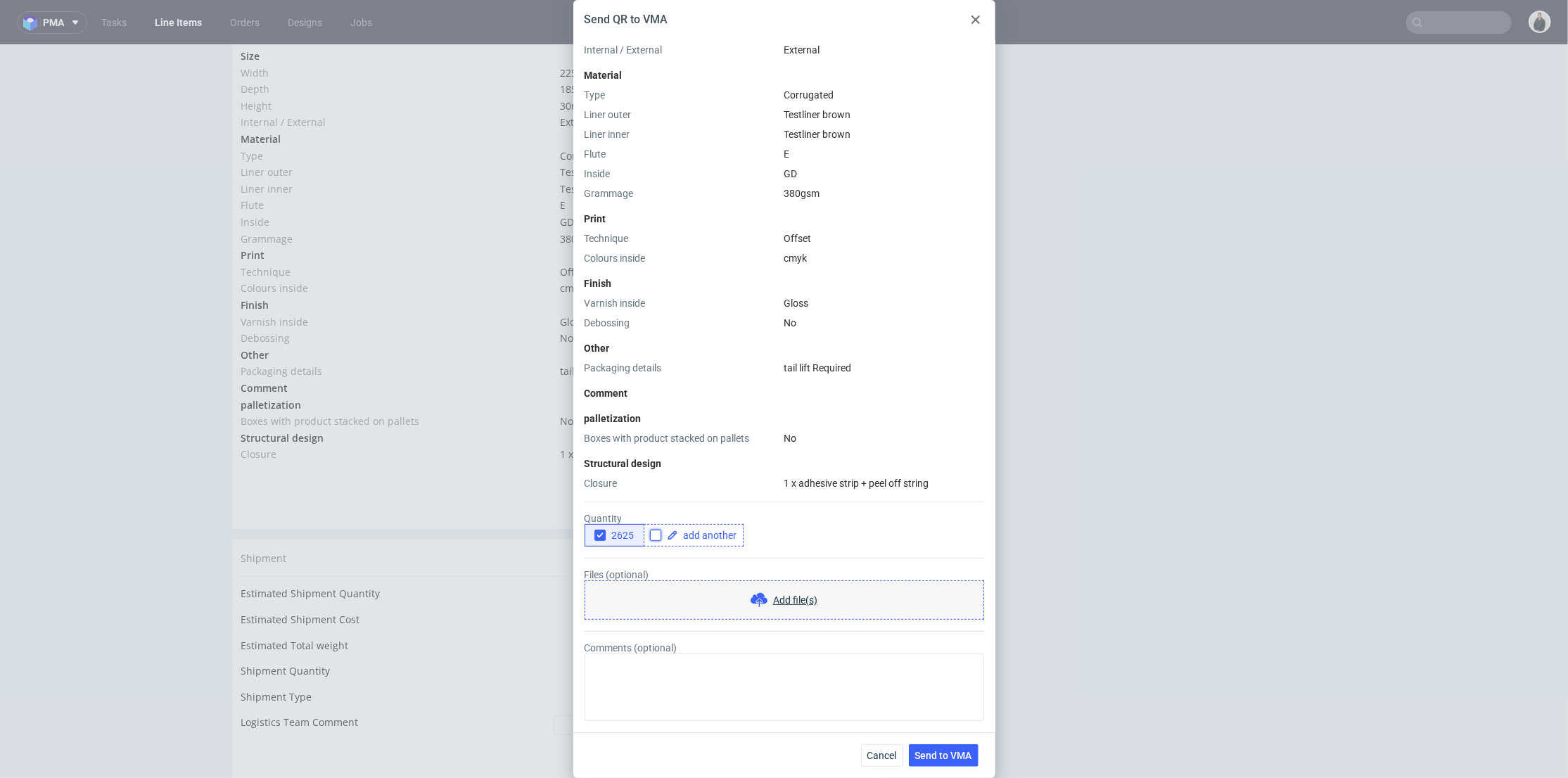
click at [655, 534] on input "checkbox" at bounding box center [656, 535] width 11 height 11
checkbox input "true"
click at [696, 536] on span at bounding box center [707, 535] width 59 height 10
checkbox input "true"
drag, startPoint x: 599, startPoint y: 534, endPoint x: 710, endPoint y: 545, distance: 111.5
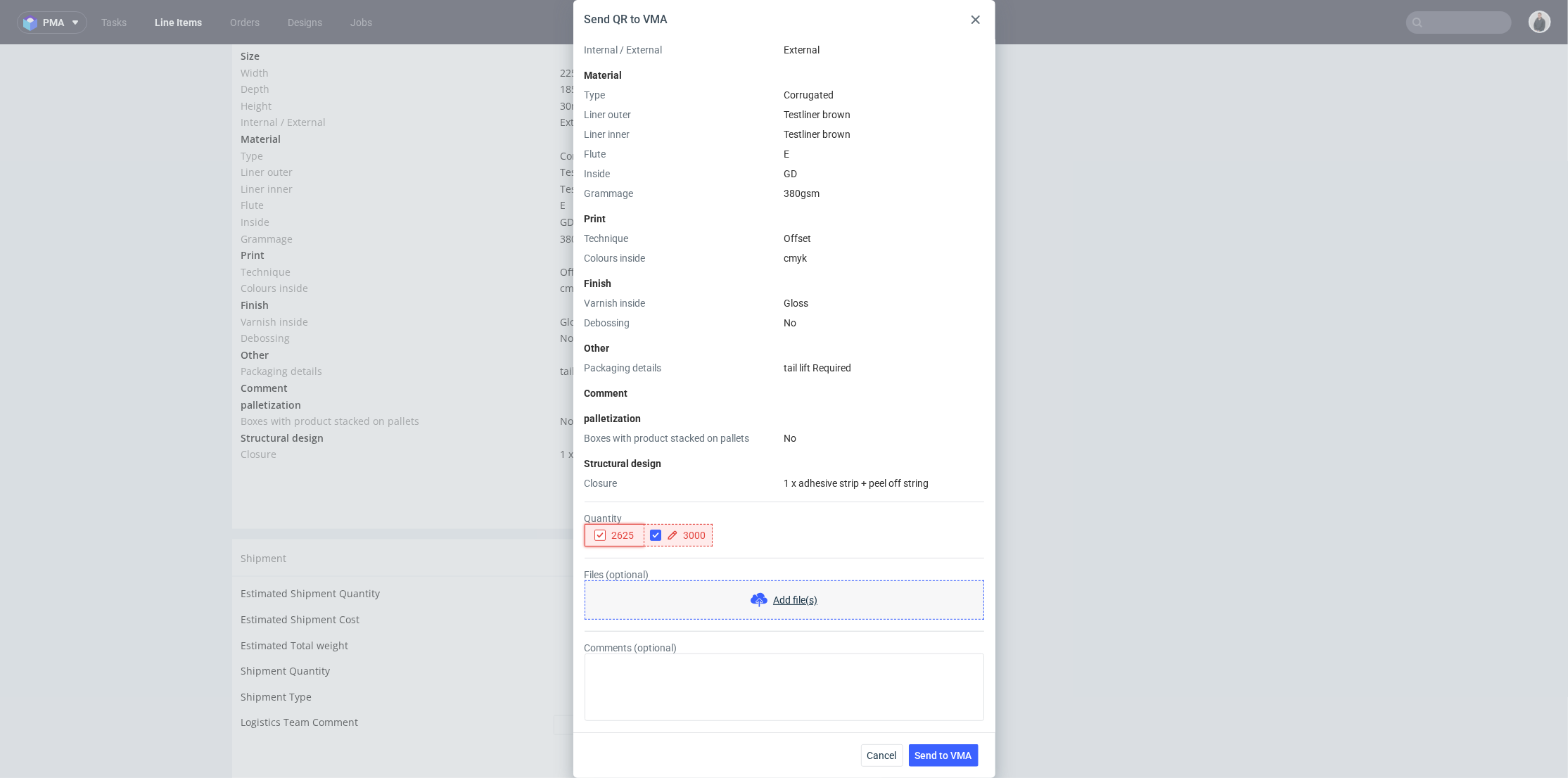
click at [601, 534] on icon "button" at bounding box center [600, 535] width 10 height 10
click at [749, 550] on form "Quantity 2625 3000 Files (optional) Add file(s) Comments (optional)" at bounding box center [784, 605] width 399 height 231
click at [950, 753] on span "Send to VMA" at bounding box center [944, 755] width 57 height 10
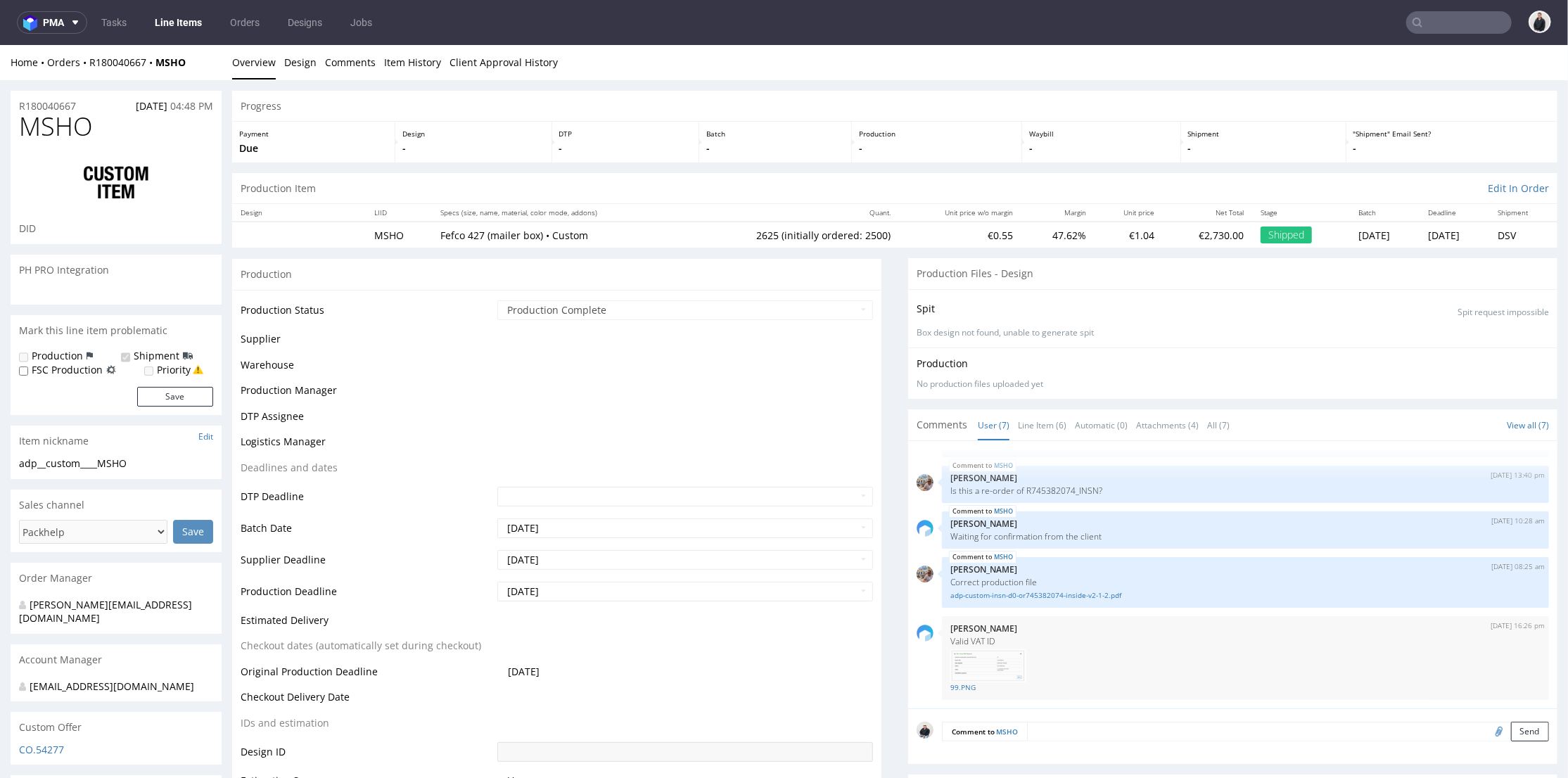
scroll to position [390, 0]
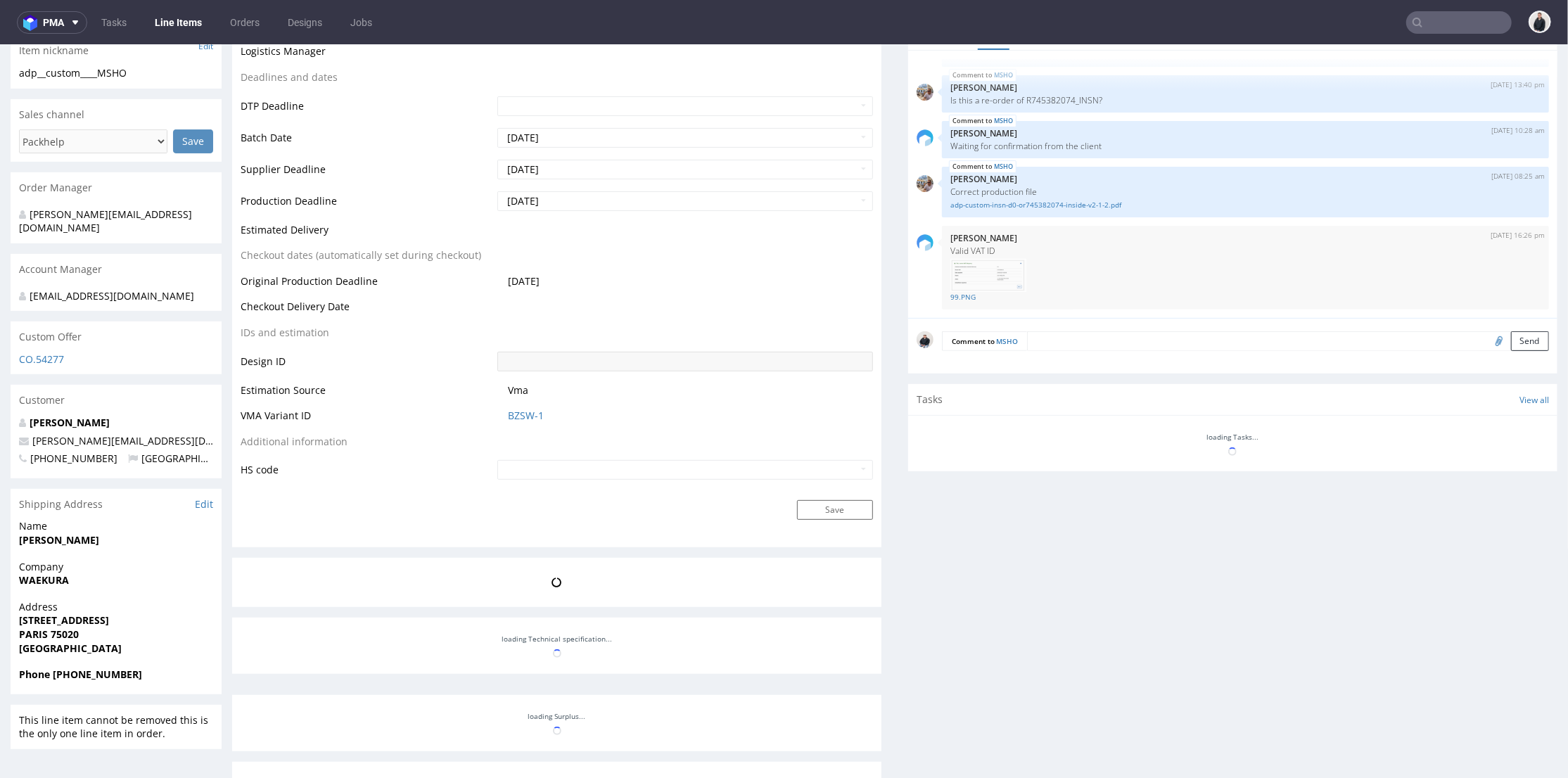
select select "in_progress"
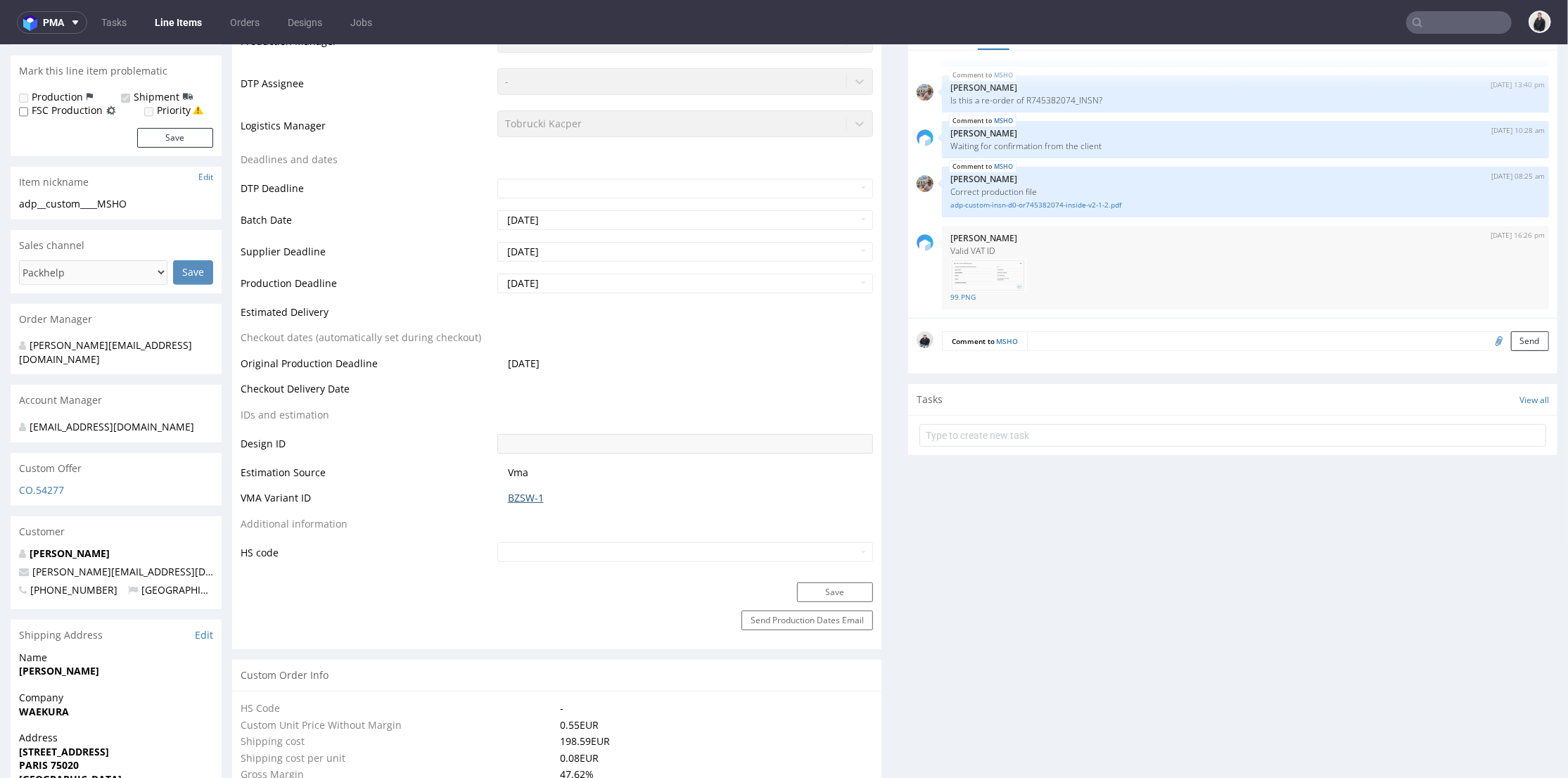
type input "2625"
click at [534, 499] on link "BZSW-1" at bounding box center [525, 497] width 36 height 14
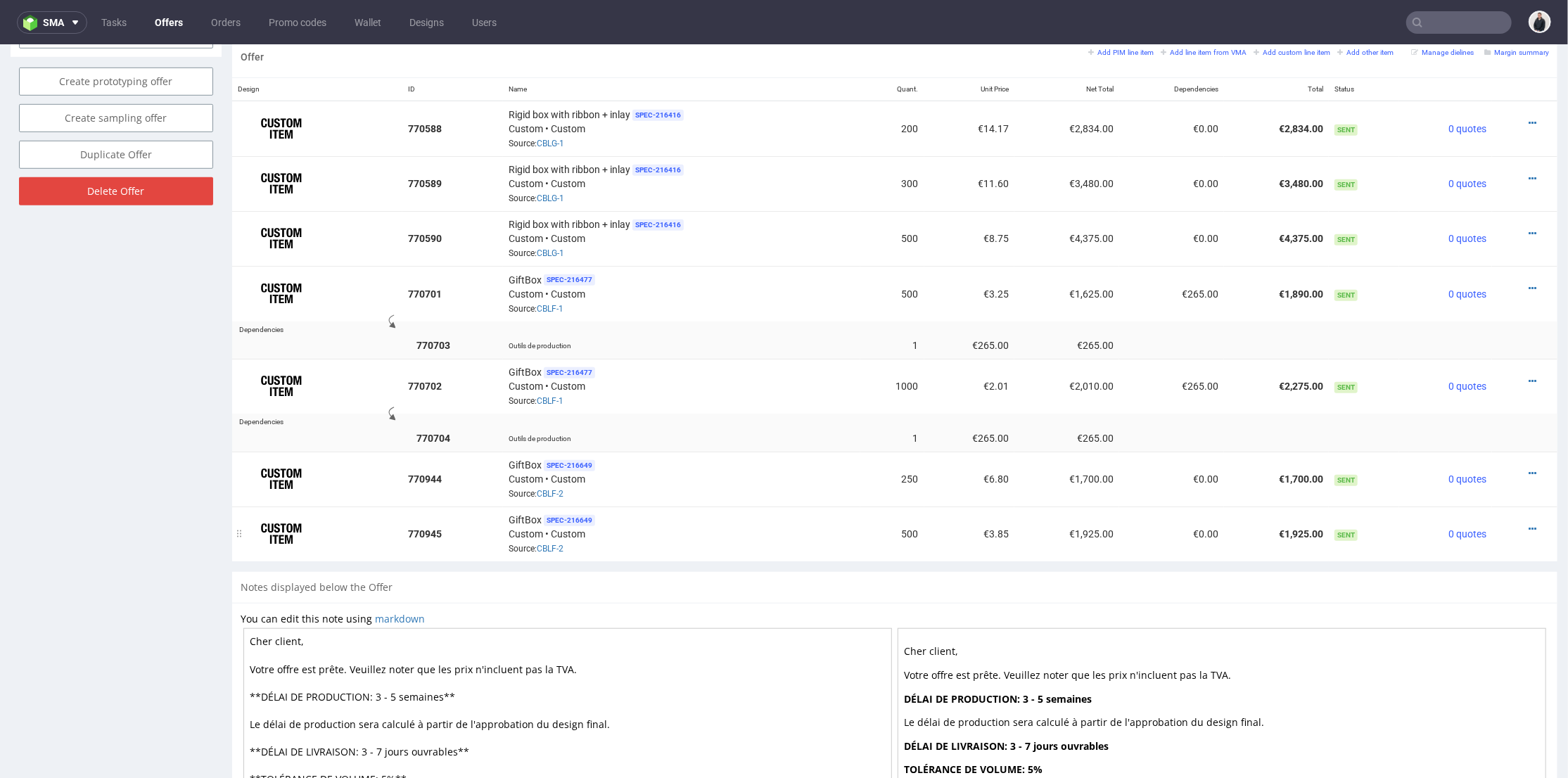
scroll to position [692, 0]
